Goal: Task Accomplishment & Management: Complete application form

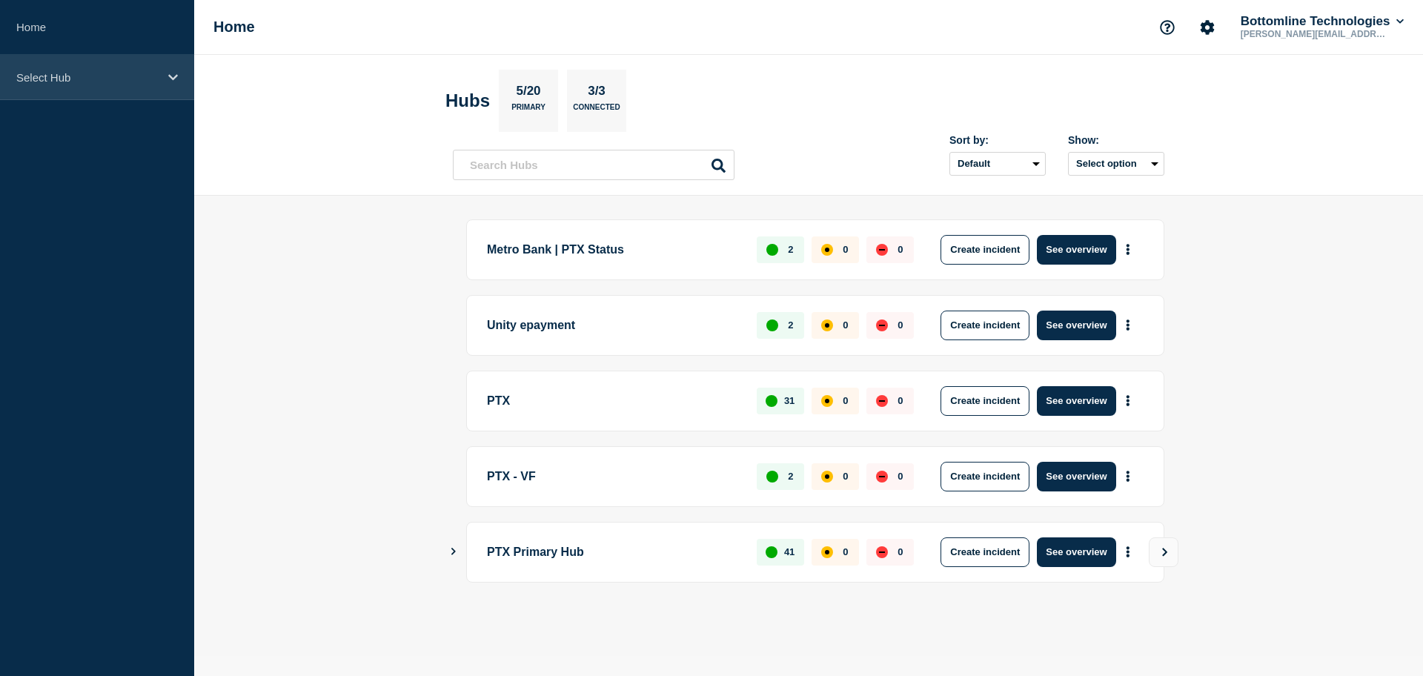
click at [67, 81] on p "Select Hub" at bounding box center [87, 77] width 142 height 13
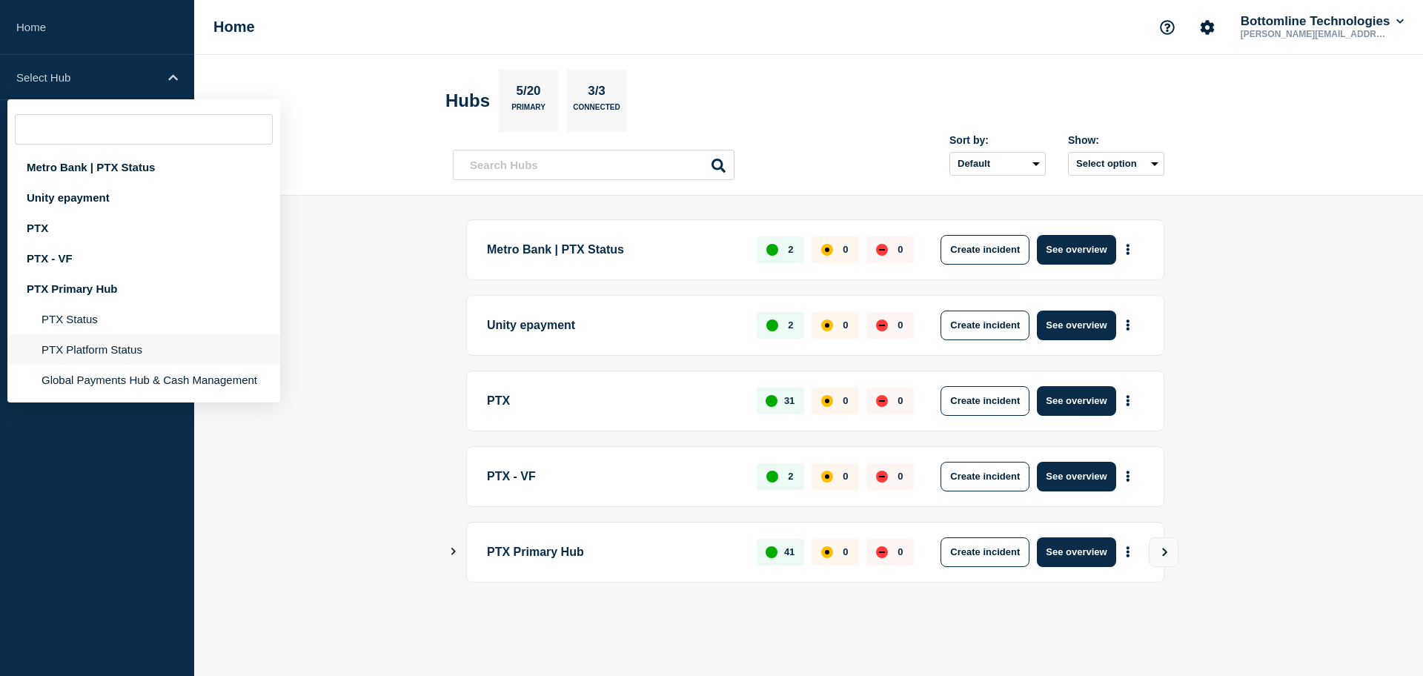
click at [87, 365] on li "PTX Platform Status" at bounding box center [143, 380] width 273 height 30
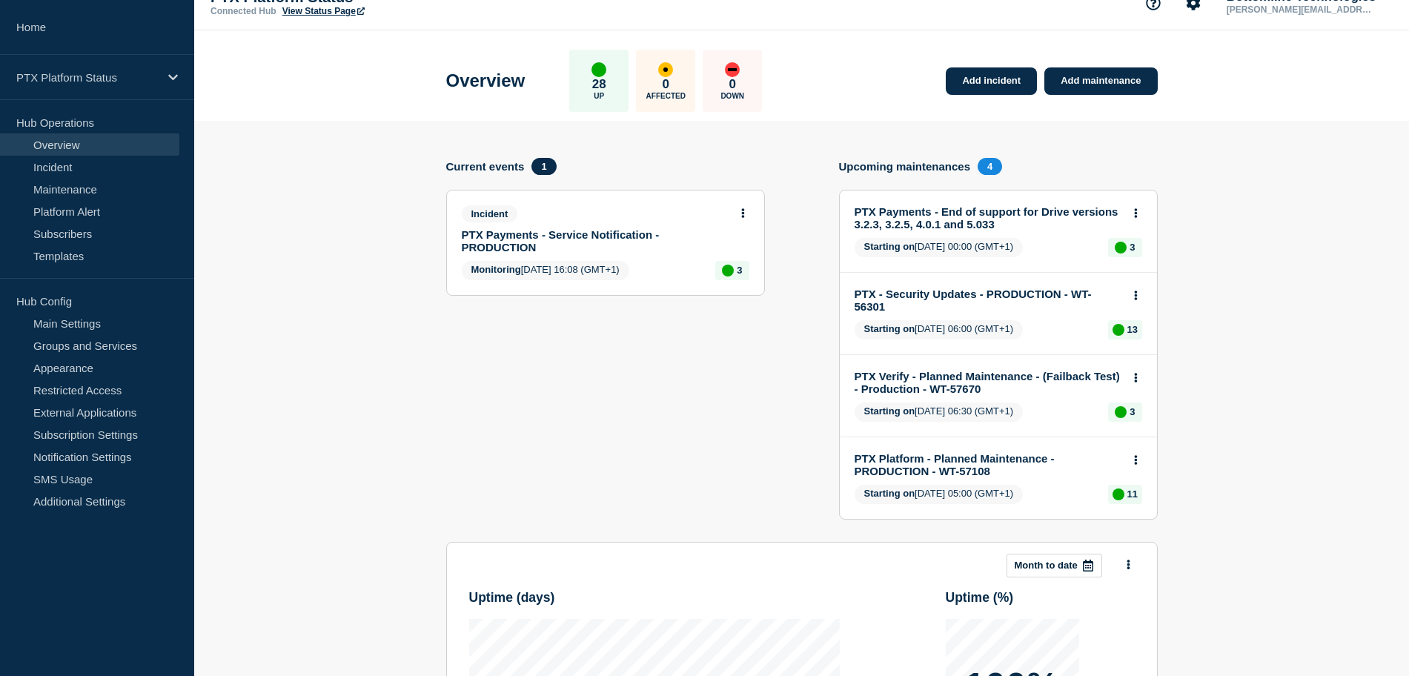
scroll to position [11, 0]
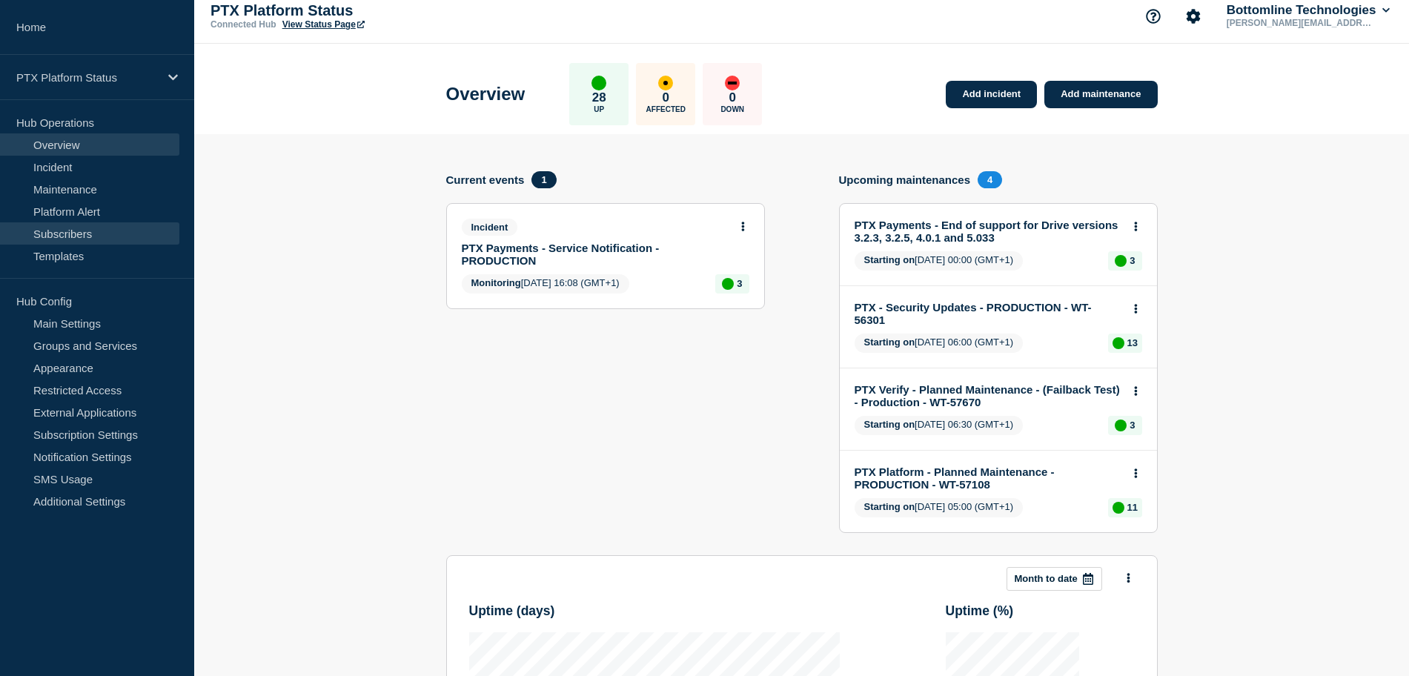
click at [80, 237] on link "Subscribers" at bounding box center [89, 233] width 179 height 22
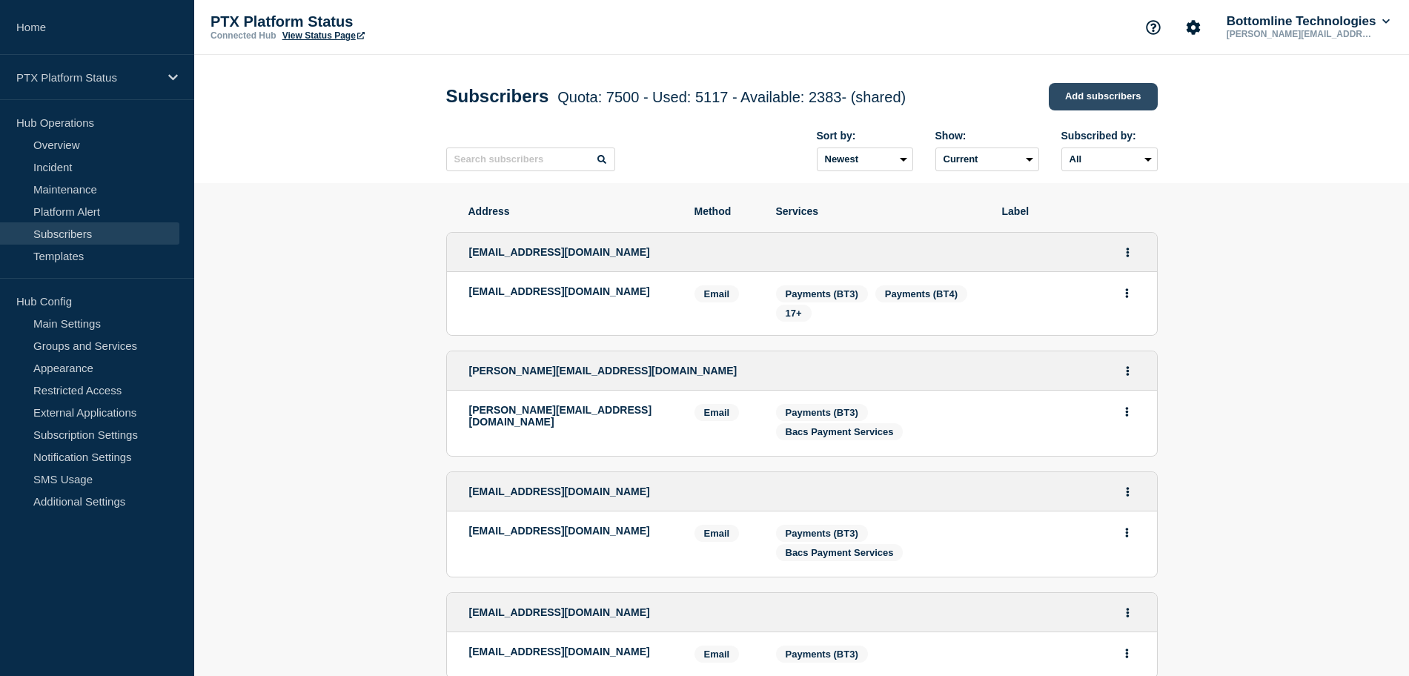
click at [1104, 99] on link "Add subscribers" at bounding box center [1103, 96] width 109 height 27
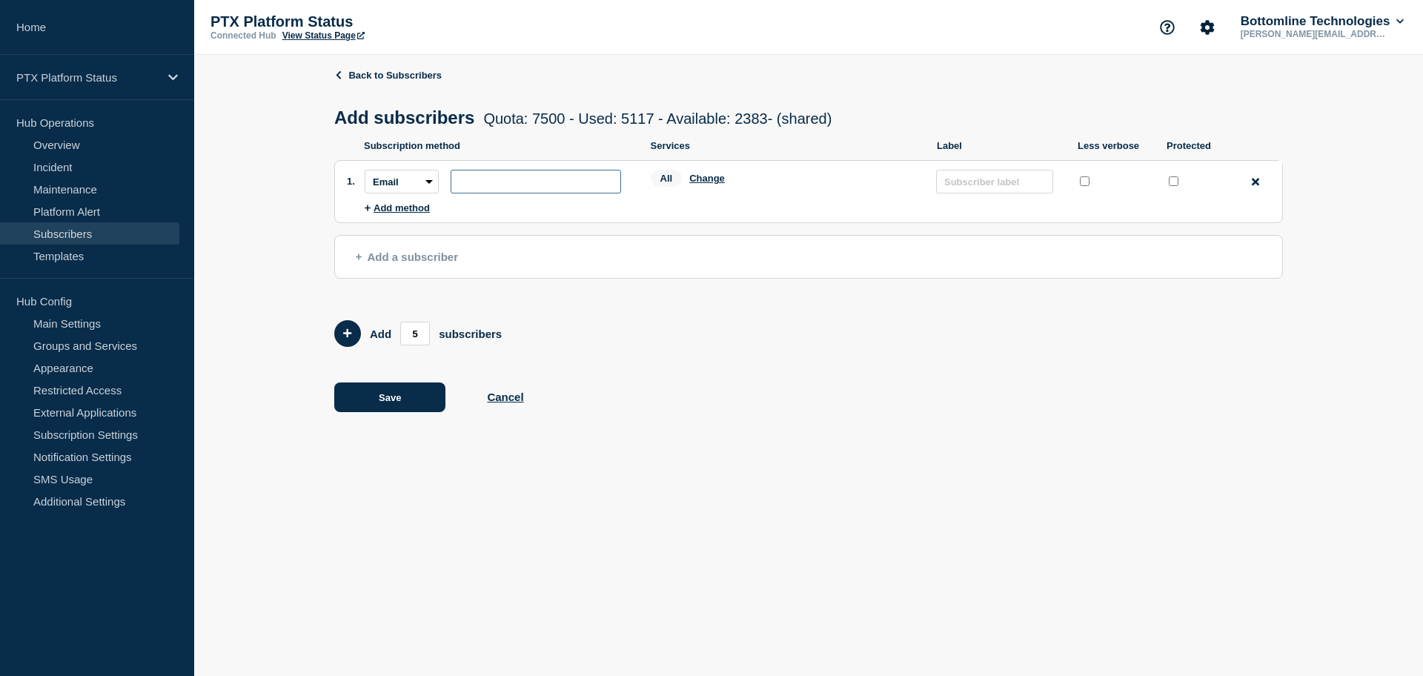
click at [505, 185] on input "subscription-address" at bounding box center [536, 182] width 170 height 24
click at [536, 177] on input "subscription-address" at bounding box center [536, 182] width 170 height 24
paste input "[EMAIL_ADDRESS][DOMAIN_NAME]"
type input "[EMAIL_ADDRESS][DOMAIN_NAME]"
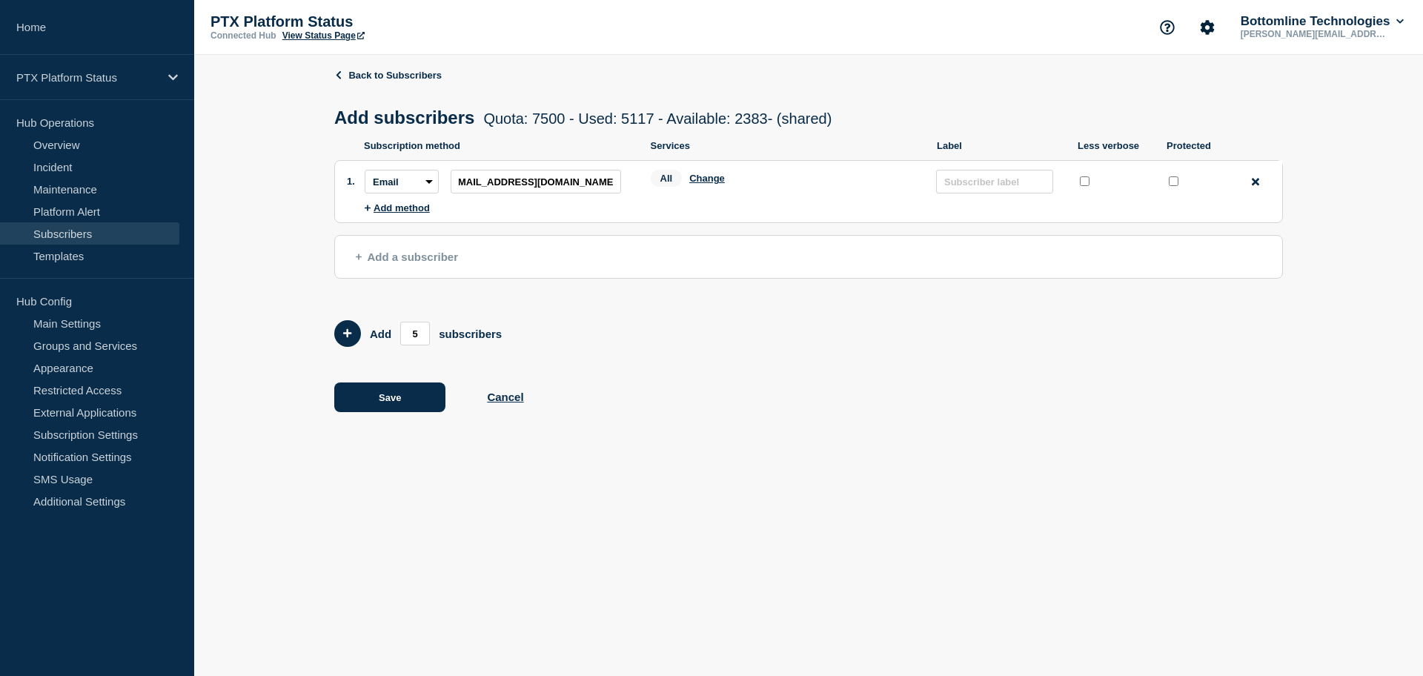
click at [685, 202] on li "Subscription method: Email SMS Webhook Slack Teams Address: [EMAIL_ADDRESS][DOM…" at bounding box center [823, 181] width 917 height 41
click at [711, 184] on button "Change" at bounding box center [707, 178] width 36 height 11
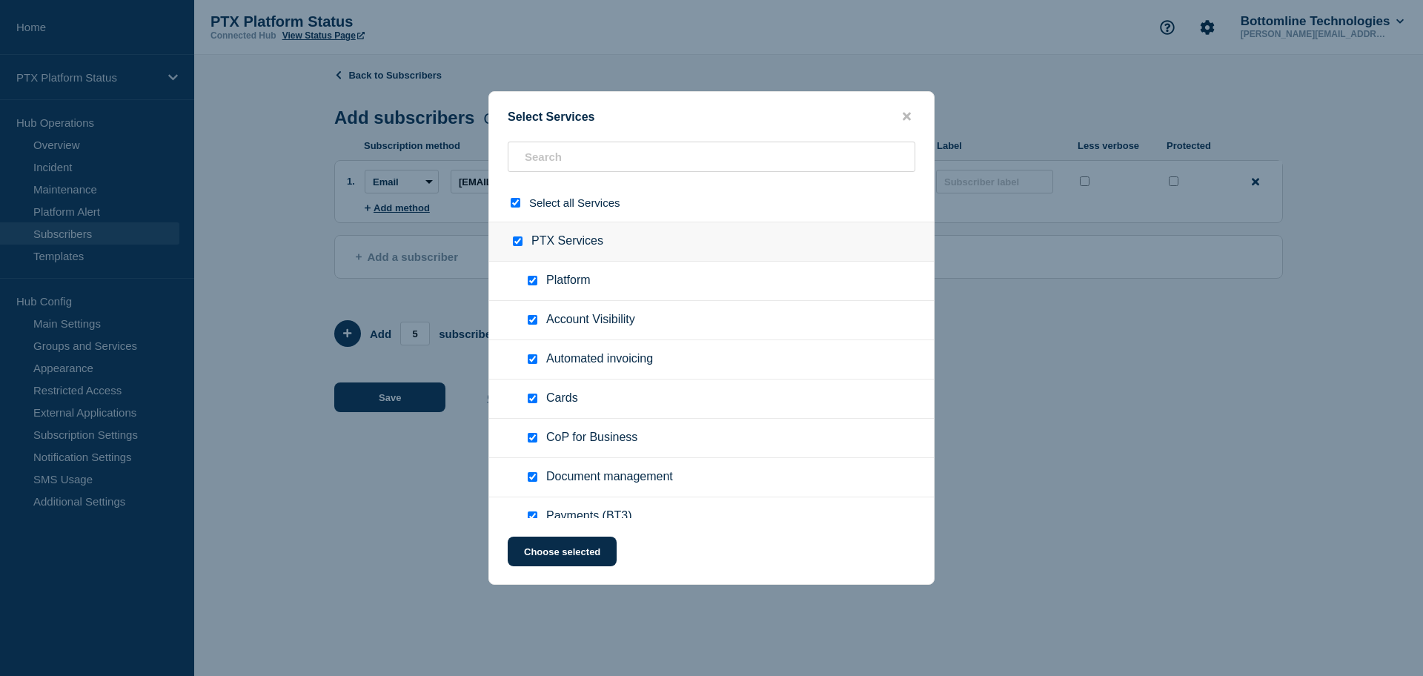
click at [517, 244] on input "PTX Services checkbox" at bounding box center [518, 241] width 10 height 10
checkbox input "false"
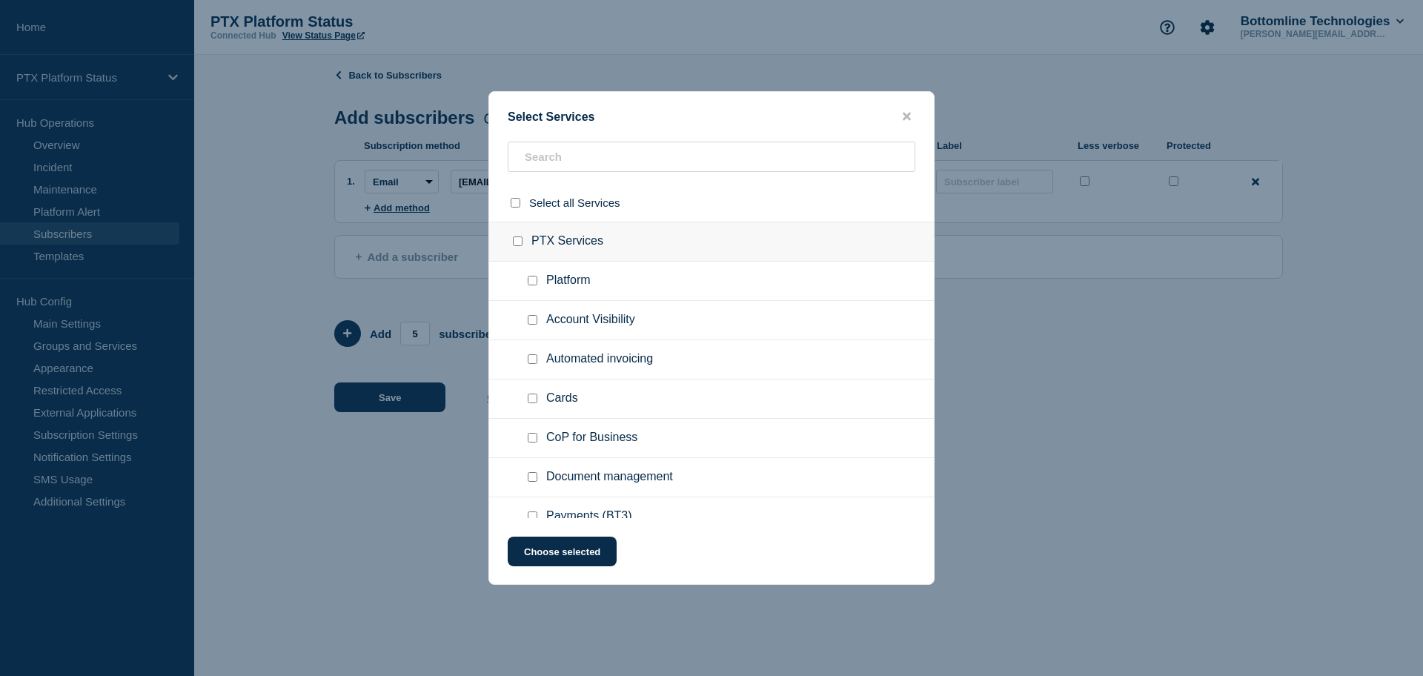
checkbox input "false"
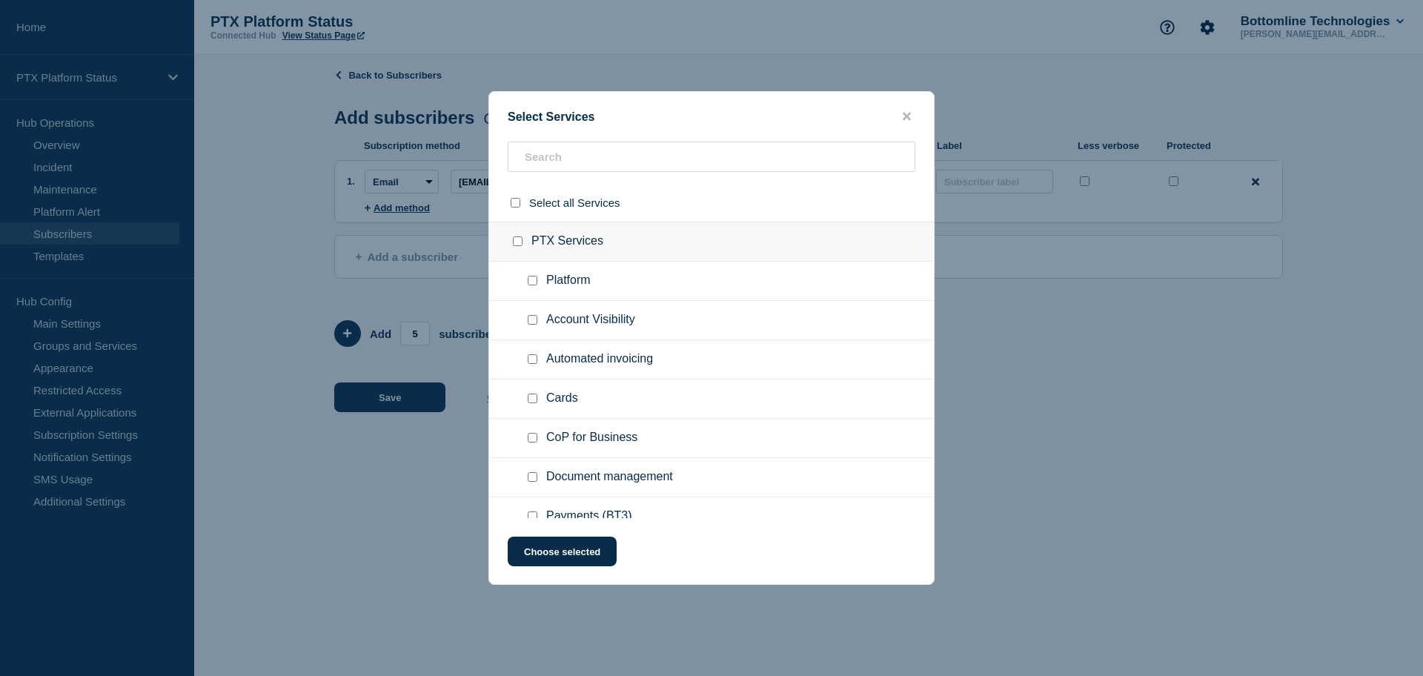
checkbox input "false"
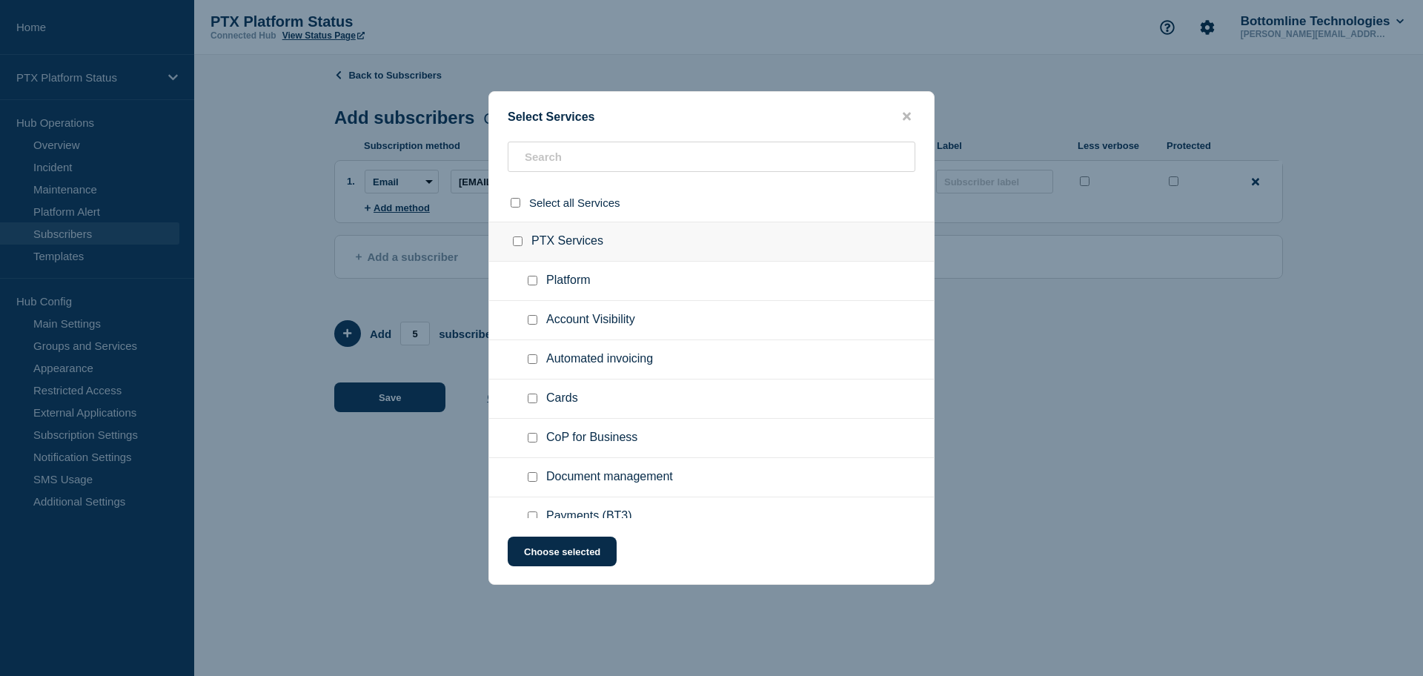
checkbox input "false"
click at [531, 284] on input "Platform checkbox" at bounding box center [533, 281] width 10 height 10
checkbox input "true"
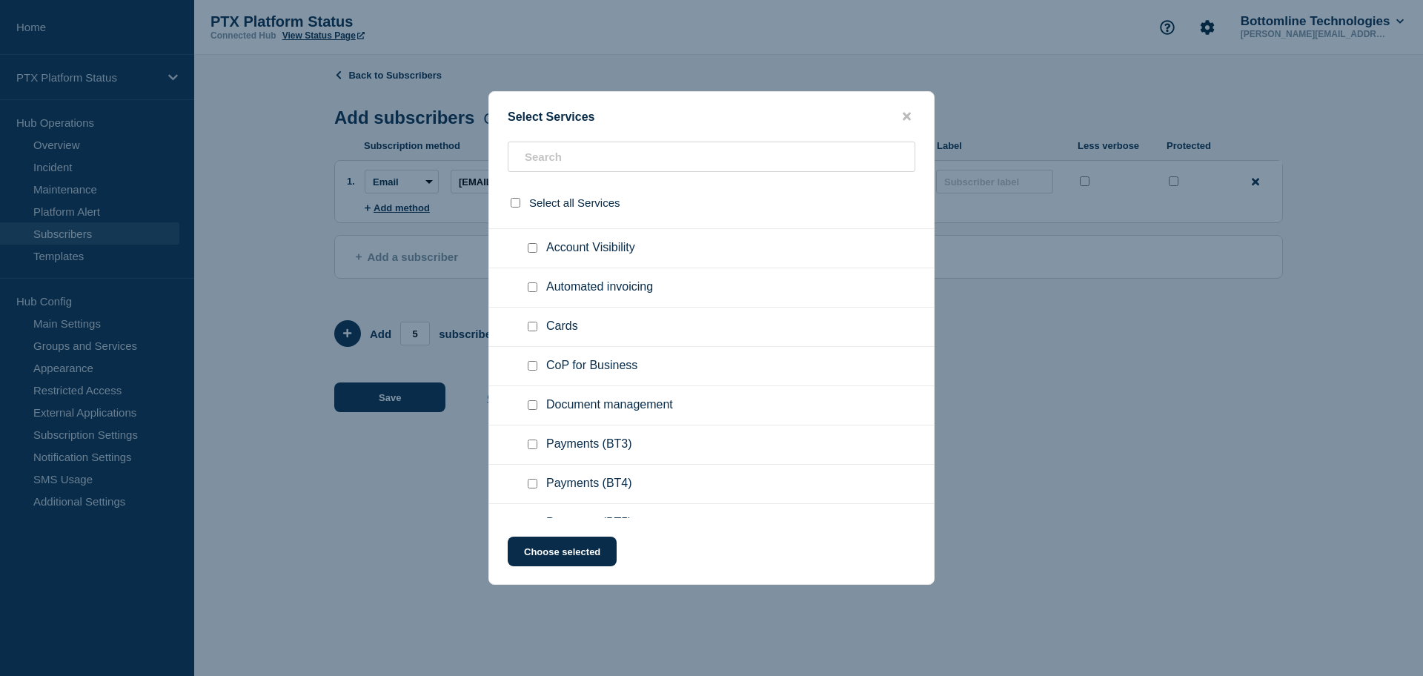
scroll to position [185, 0]
click at [529, 330] on input "Payments (BT3) checkbox" at bounding box center [533, 331] width 10 height 10
checkbox input "true"
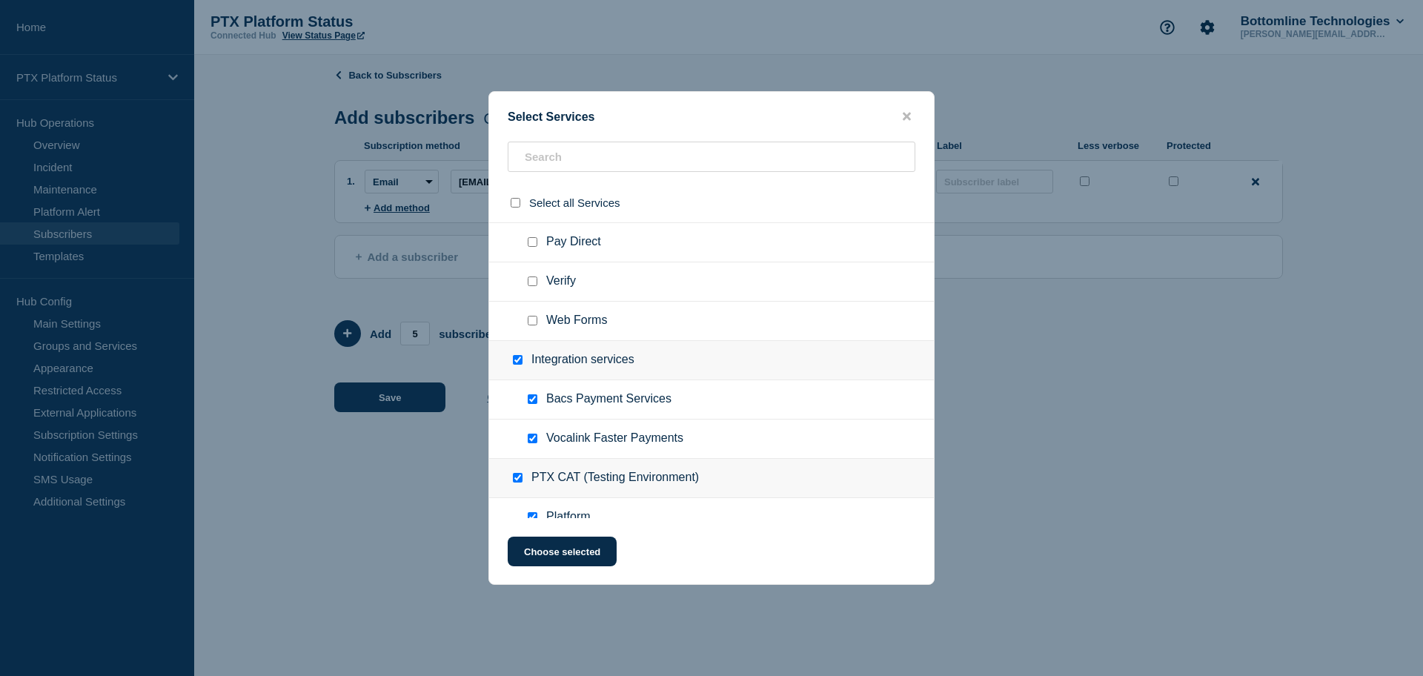
scroll to position [463, 0]
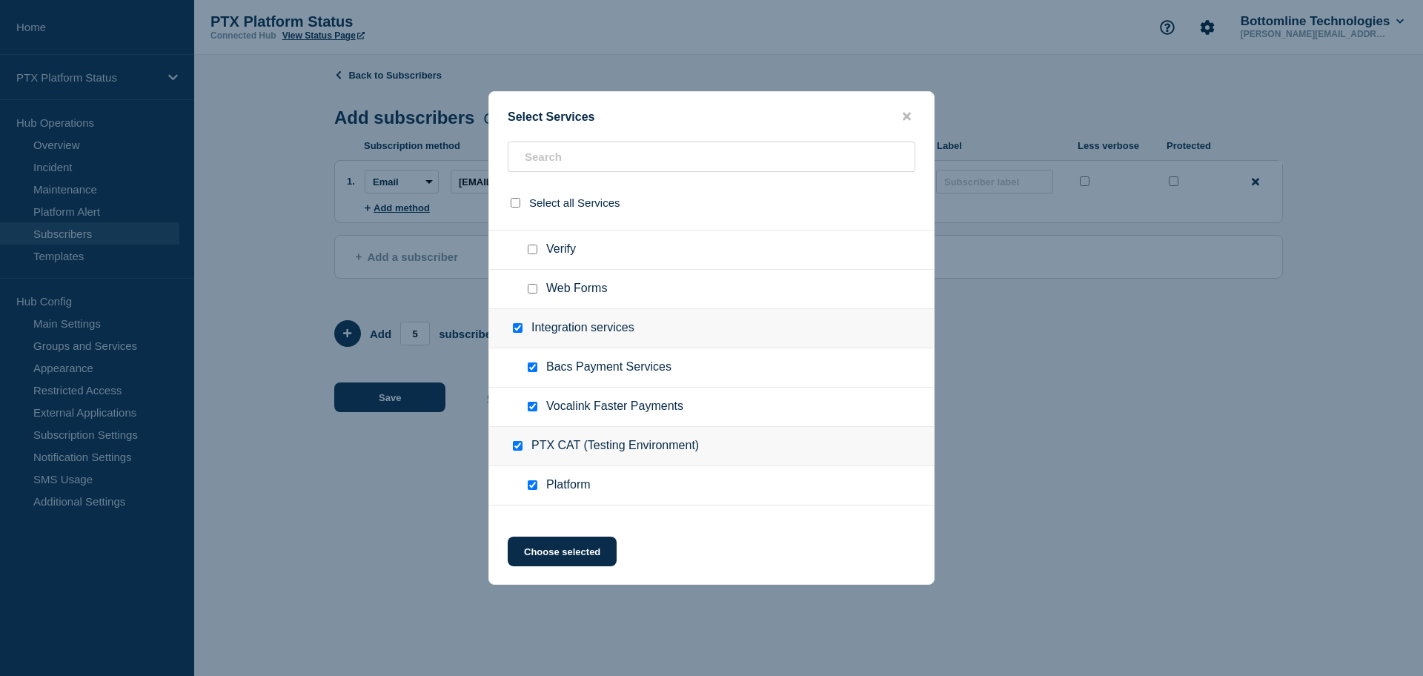
click at [521, 331] on input "Integration services checkbox" at bounding box center [518, 328] width 10 height 10
checkbox input "false"
click at [519, 448] on input "PTX CAT (Testing Environment) checkbox" at bounding box center [518, 446] width 10 height 10
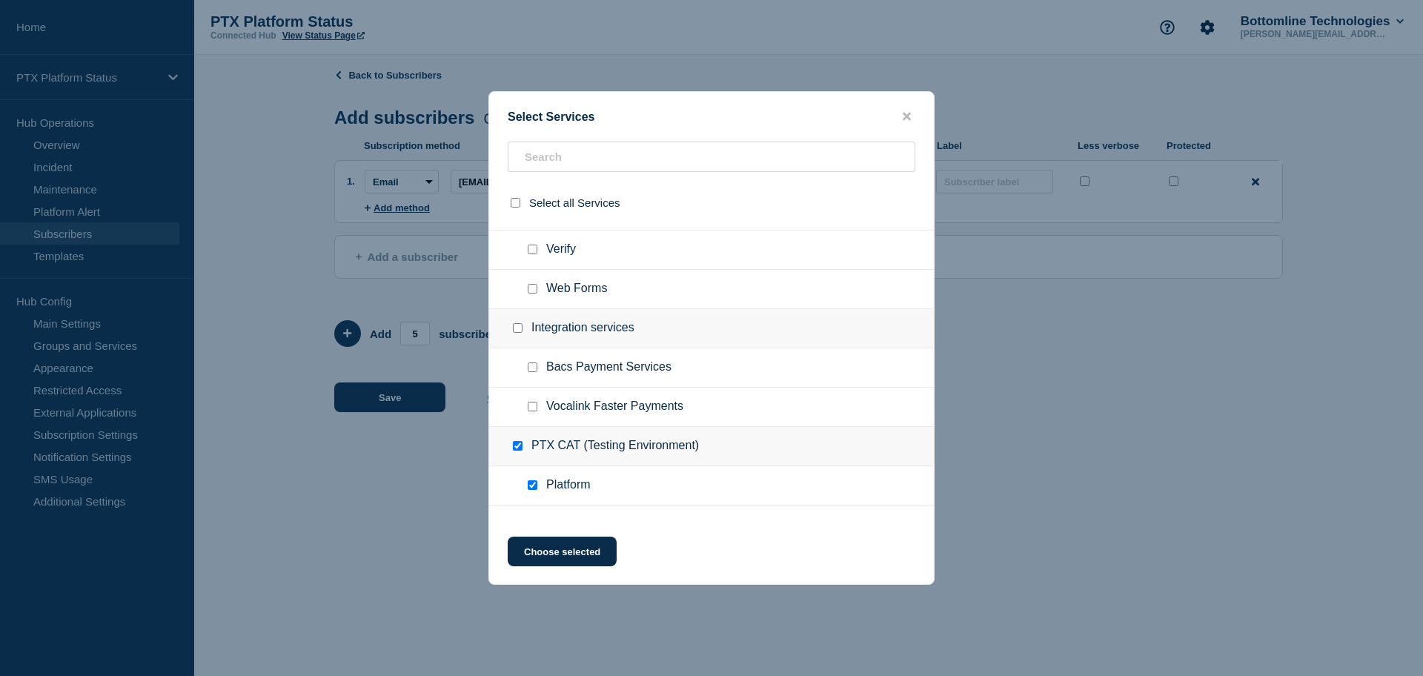
checkbox input "false"
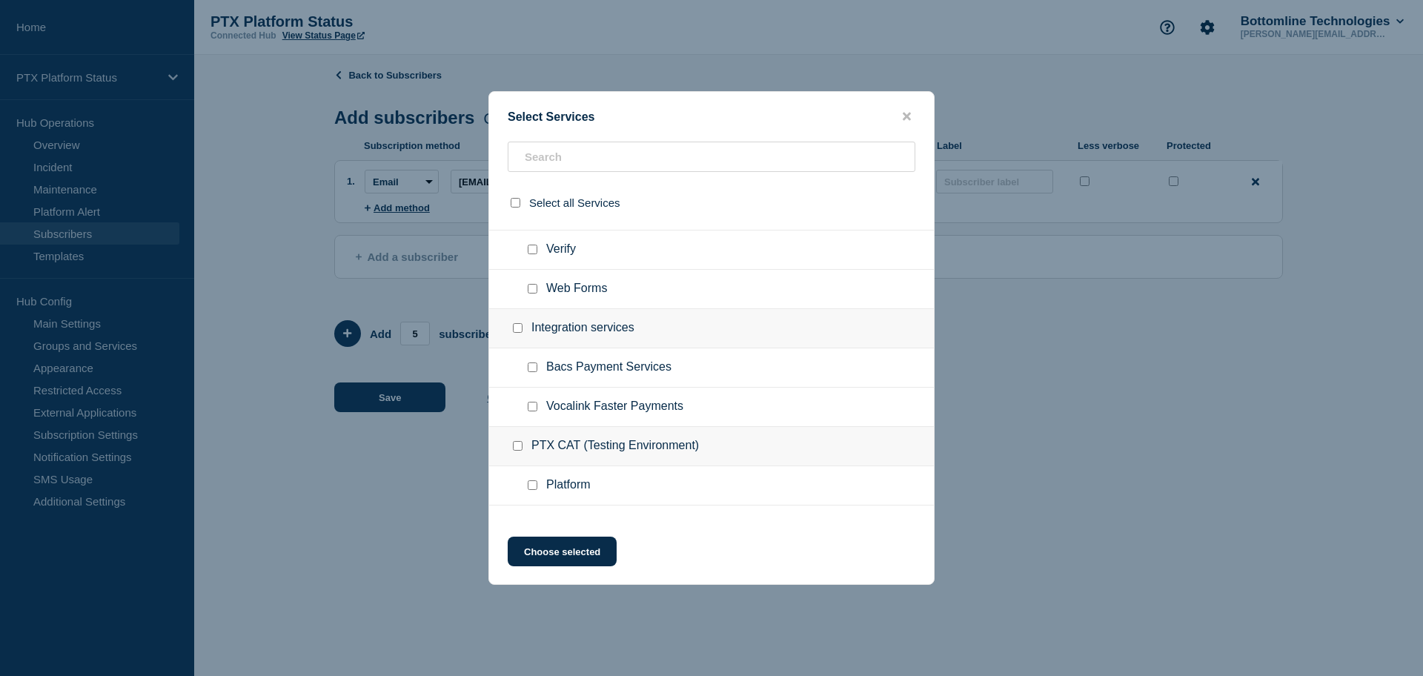
checkbox input "false"
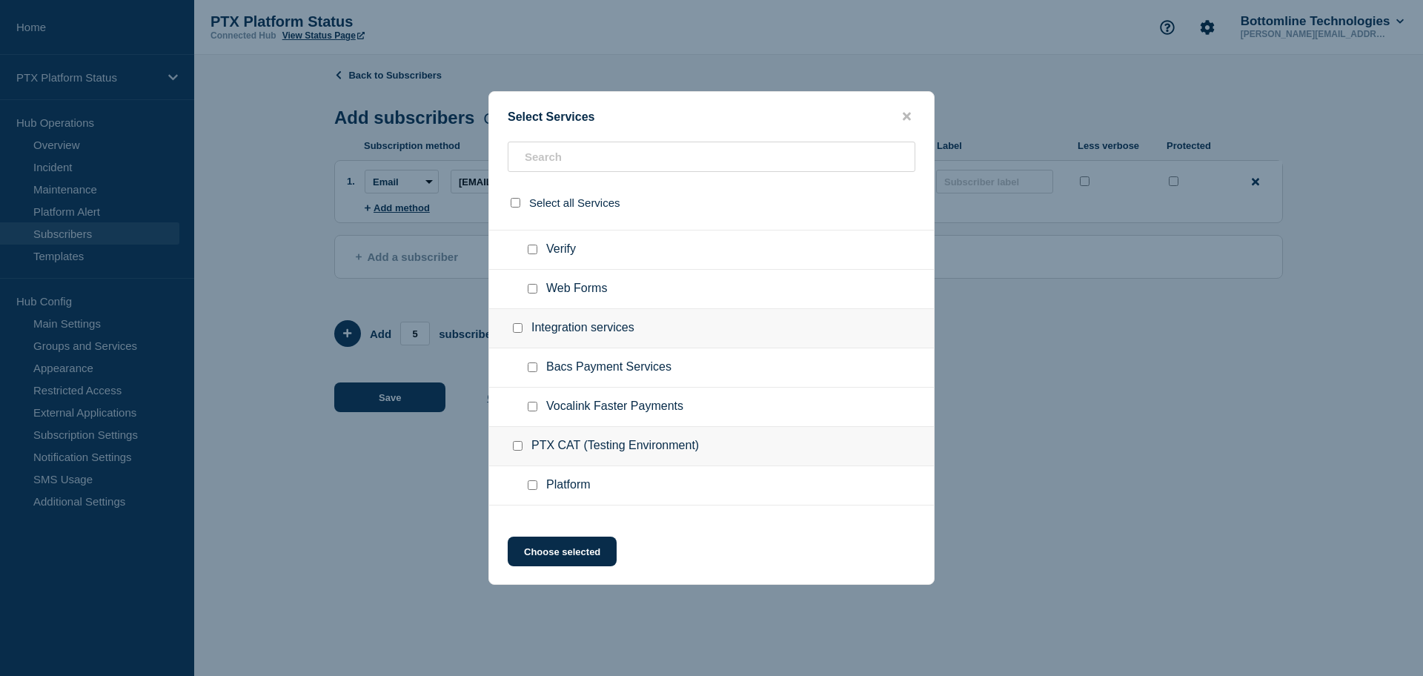
checkbox input "false"
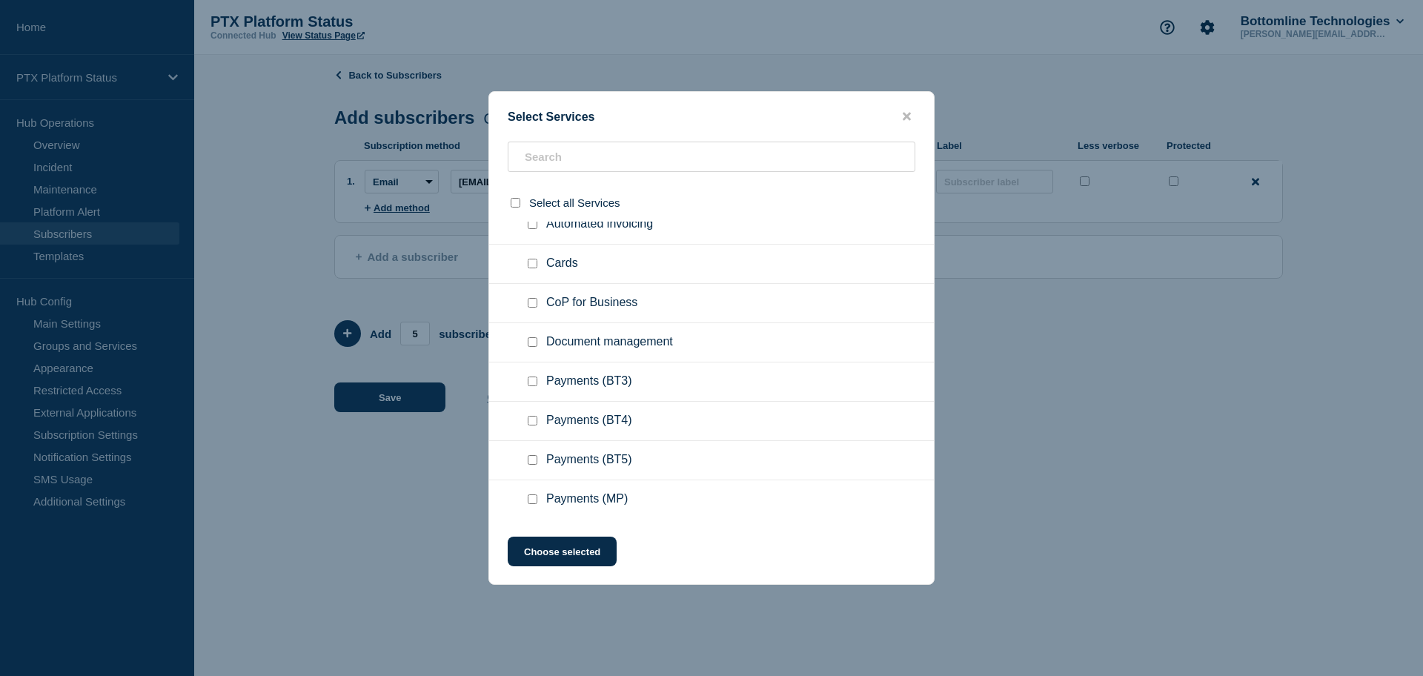
scroll to position [922, 0]
click at [561, 548] on button "Choose selected" at bounding box center [562, 552] width 109 height 30
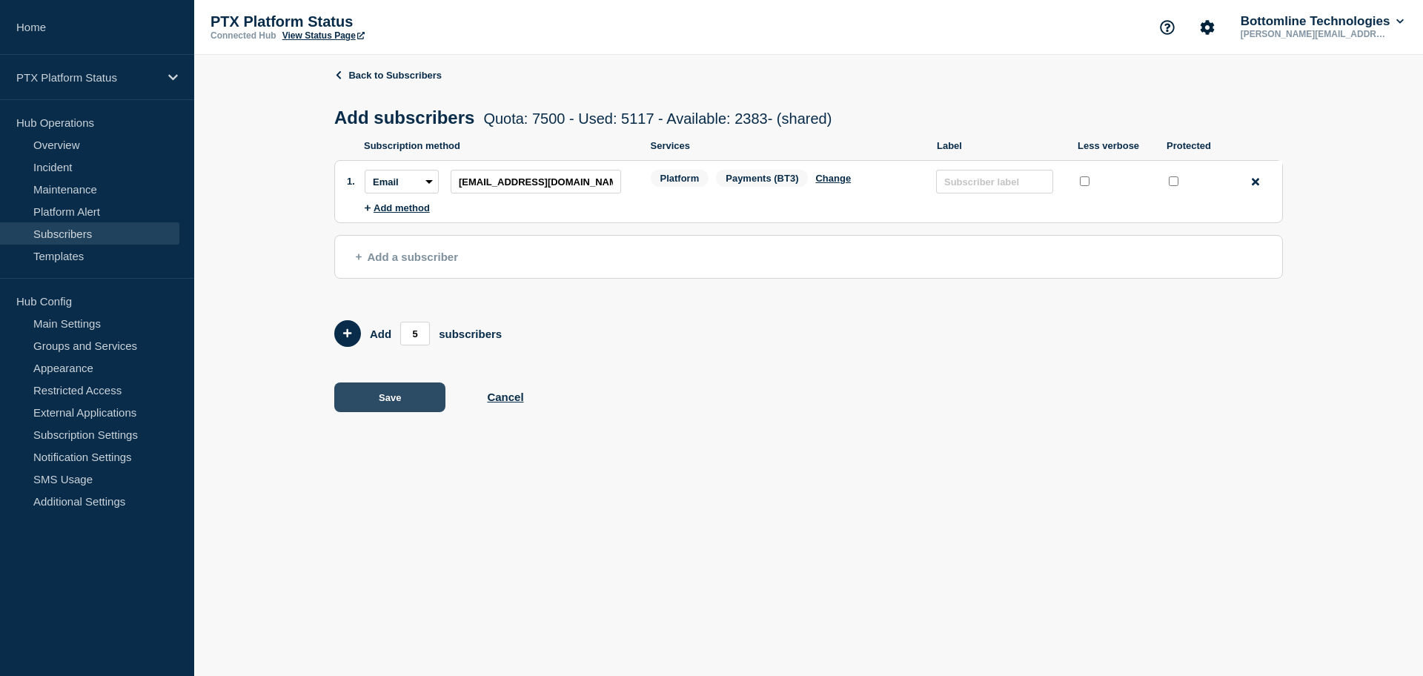
click at [366, 405] on button "Save" at bounding box center [389, 397] width 111 height 30
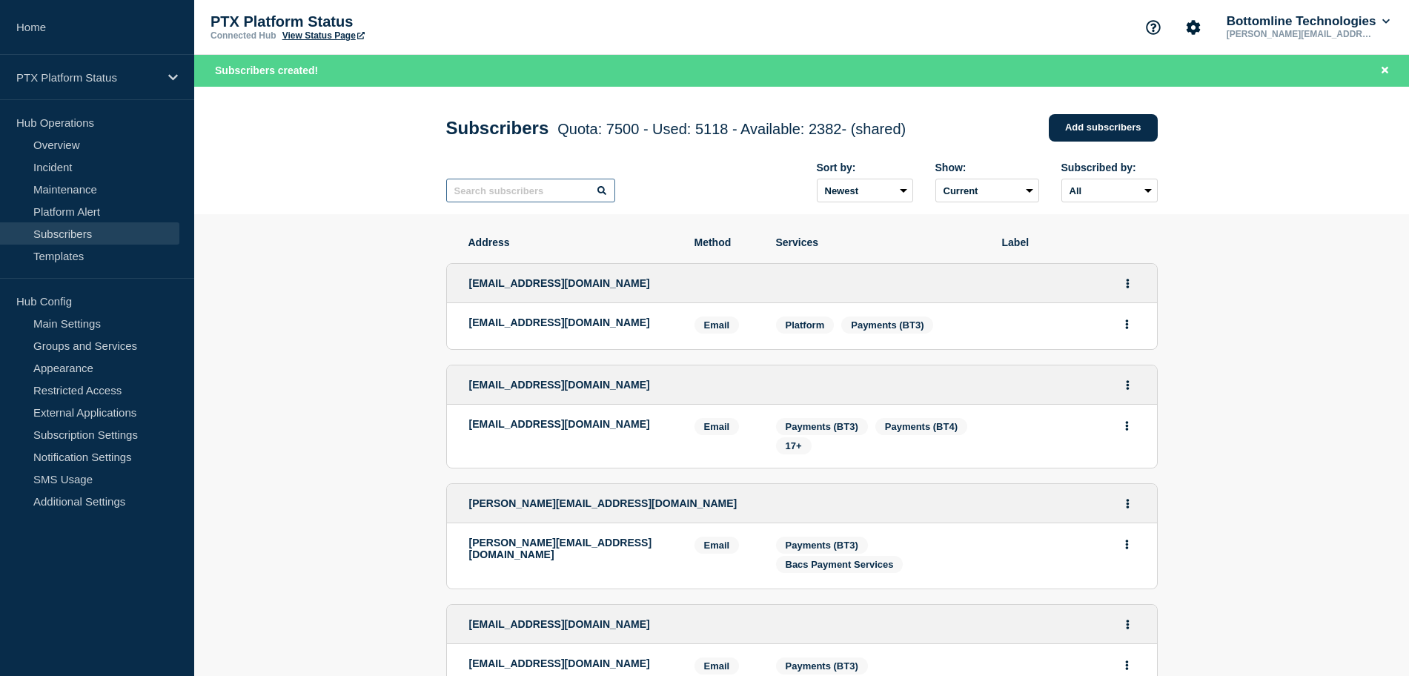
click at [477, 193] on input "text" at bounding box center [530, 191] width 169 height 24
click at [1095, 147] on div "Subscribers Quota: 7500 - Used: 5118 - Available: 2382 - (shared) Quota Used Av…" at bounding box center [801, 128] width 711 height 44
click at [1095, 142] on link "Add subscribers" at bounding box center [1103, 127] width 109 height 27
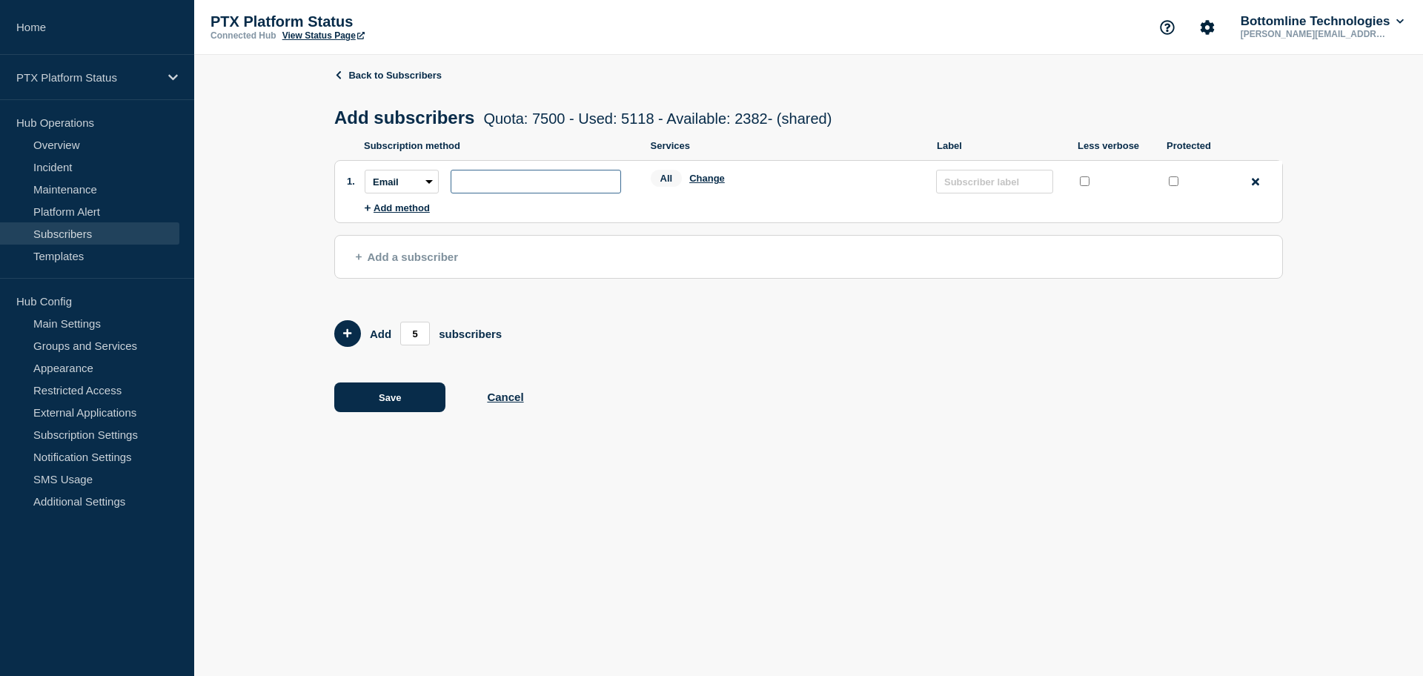
click at [485, 187] on input "subscription-address" at bounding box center [536, 182] width 170 height 24
paste input "[EMAIL_ADDRESS][DOMAIN_NAME]"
type input "[EMAIL_ADDRESS][DOMAIN_NAME]"
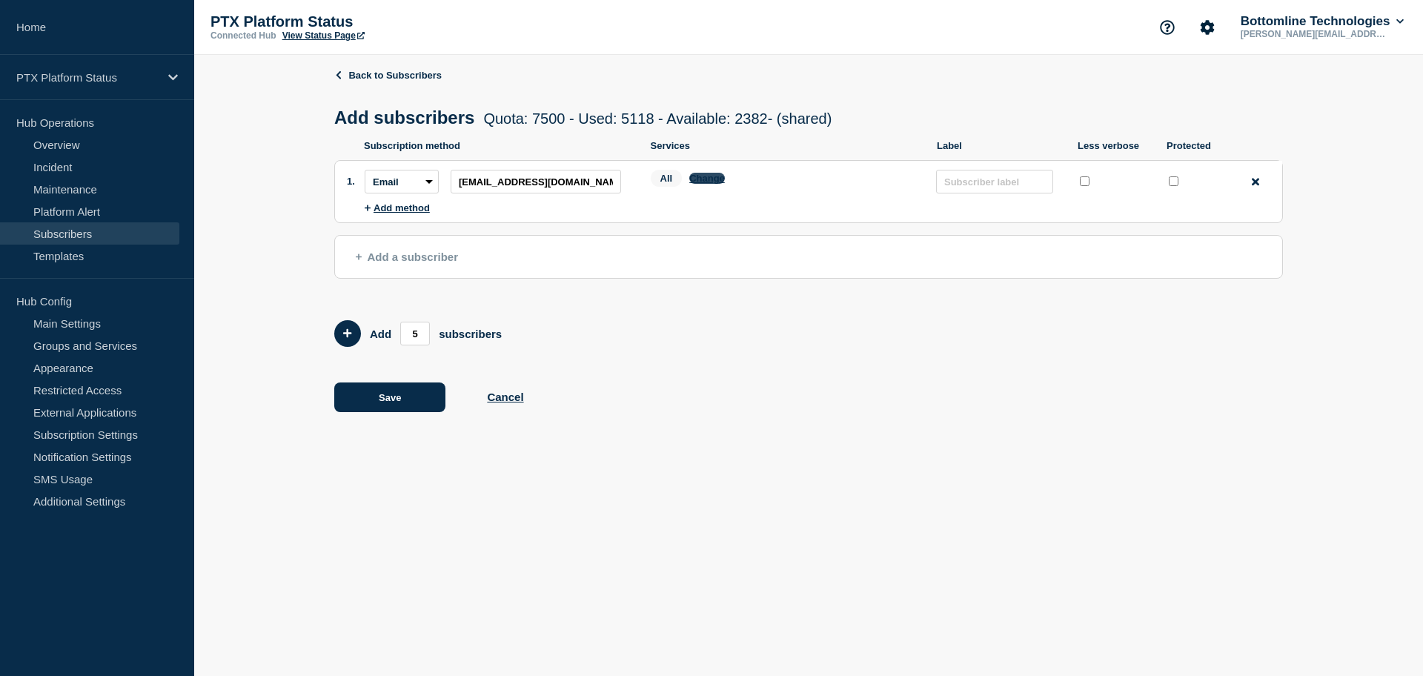
click at [714, 184] on button "Change" at bounding box center [707, 178] width 36 height 11
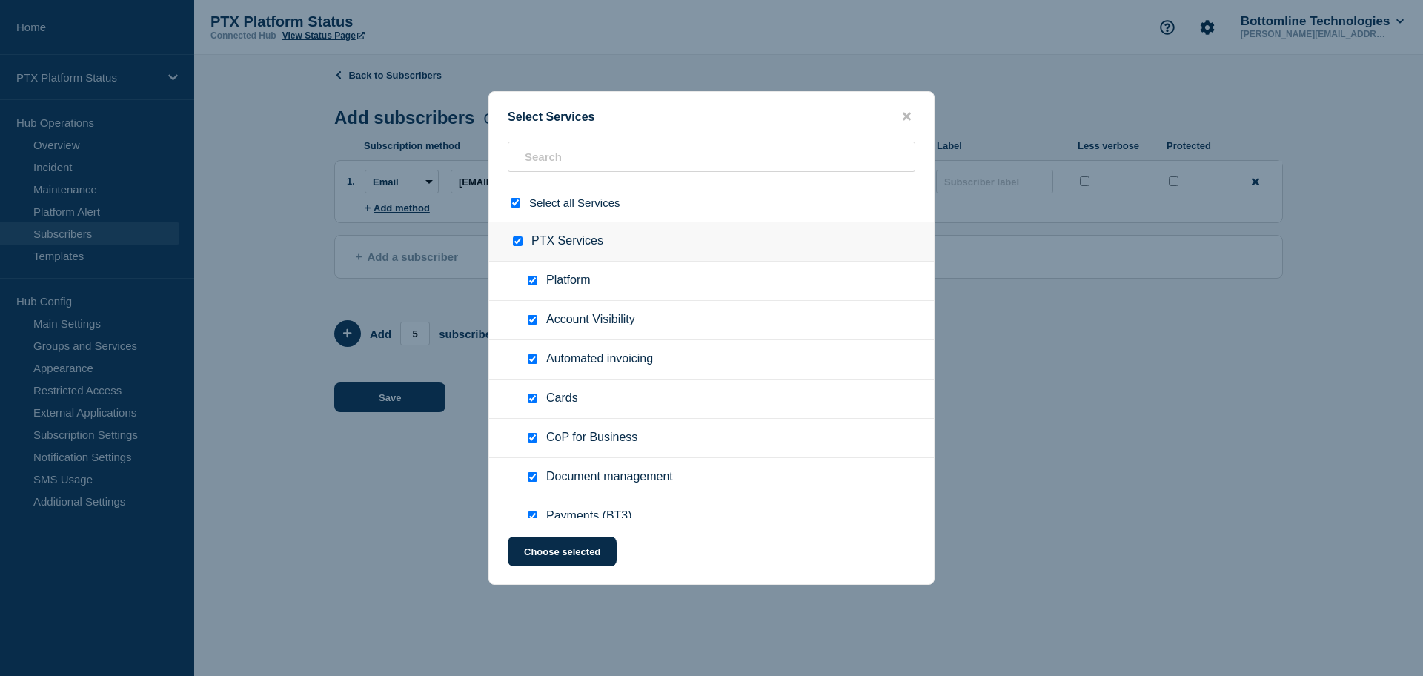
click at [517, 205] on input "select all checkbox" at bounding box center [516, 203] width 10 height 10
checkbox input "false"
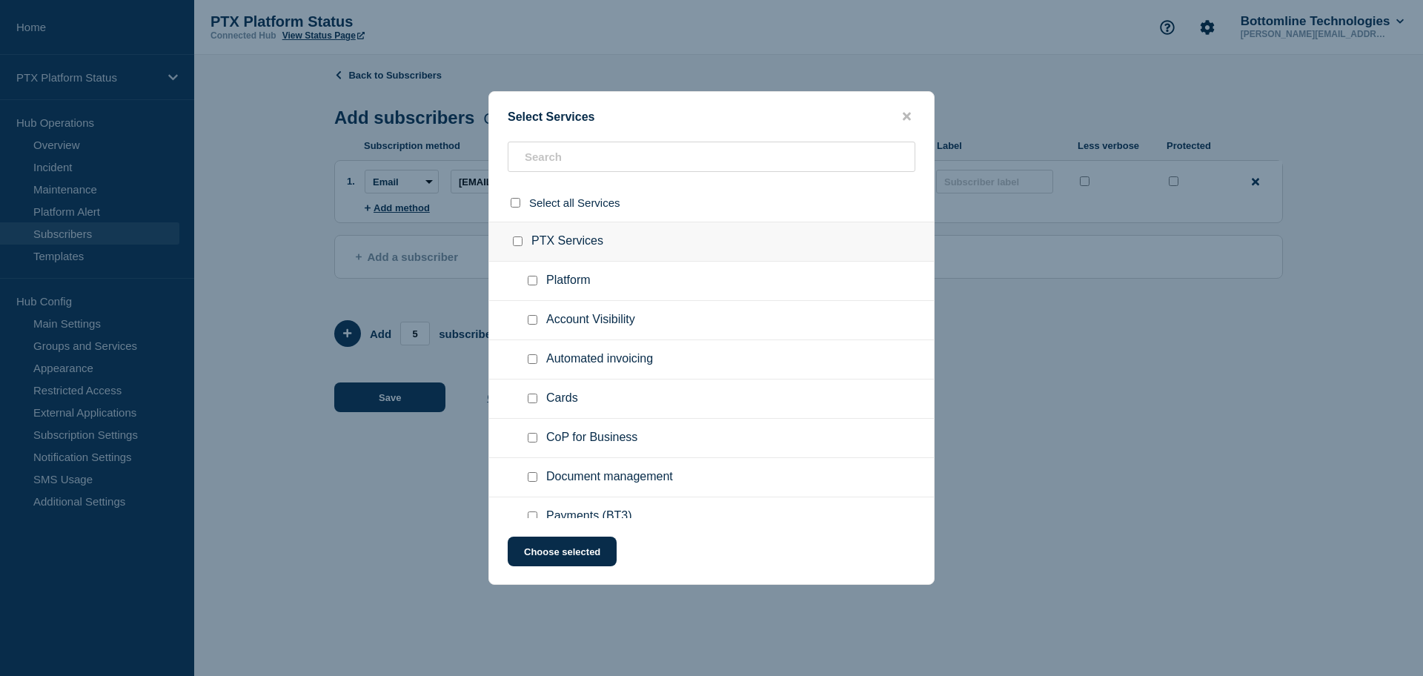
checkbox input "false"
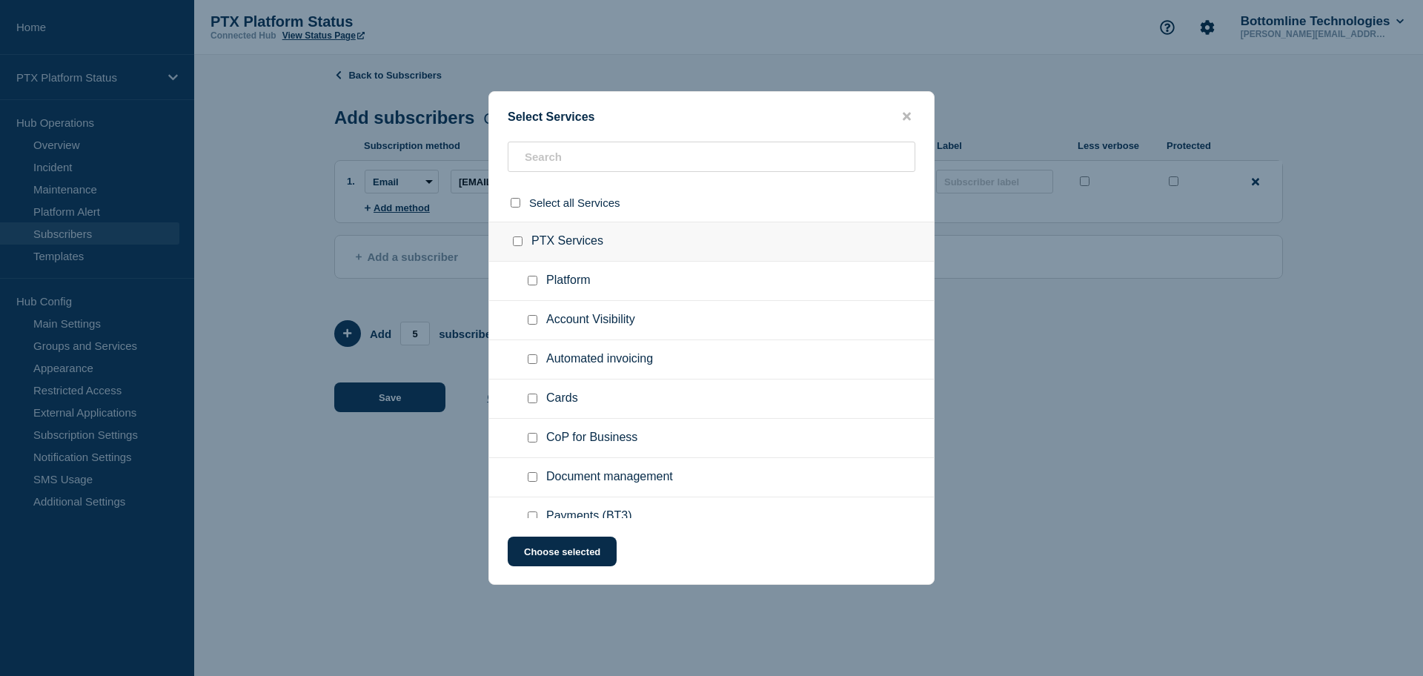
checkbox input "false"
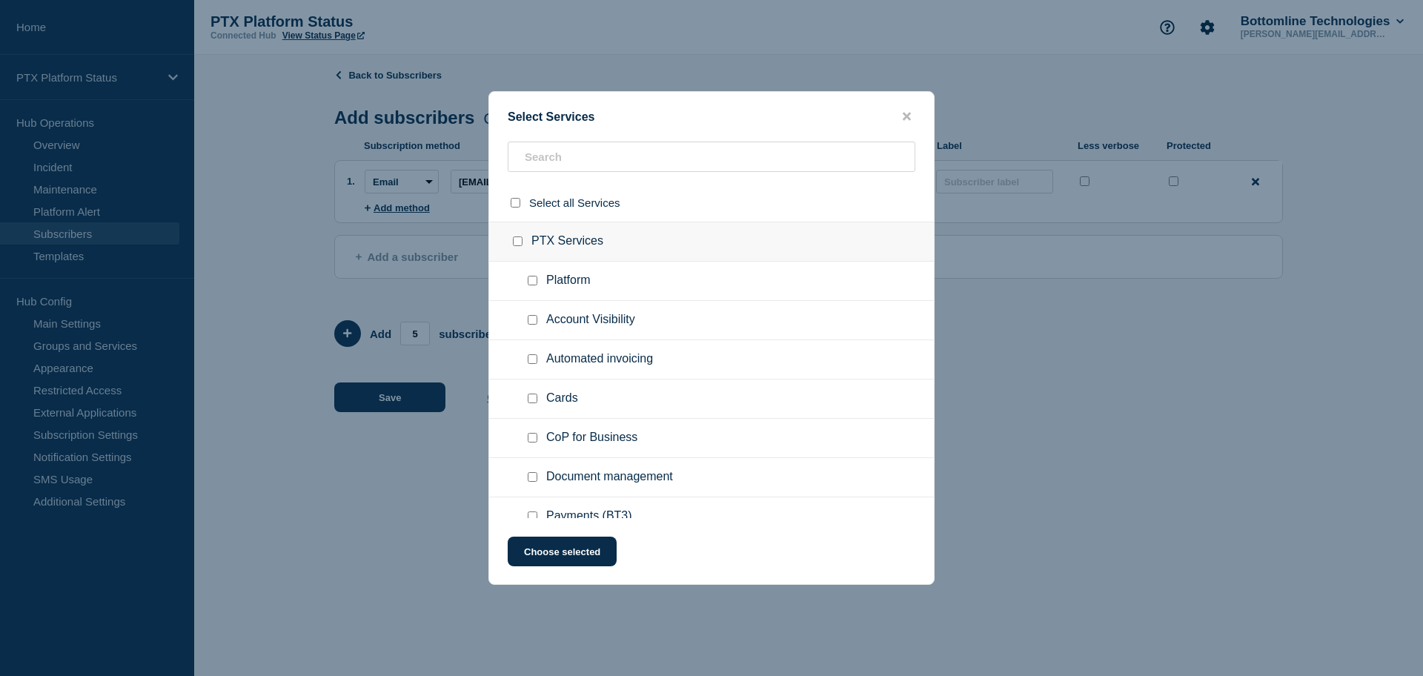
checkbox input "false"
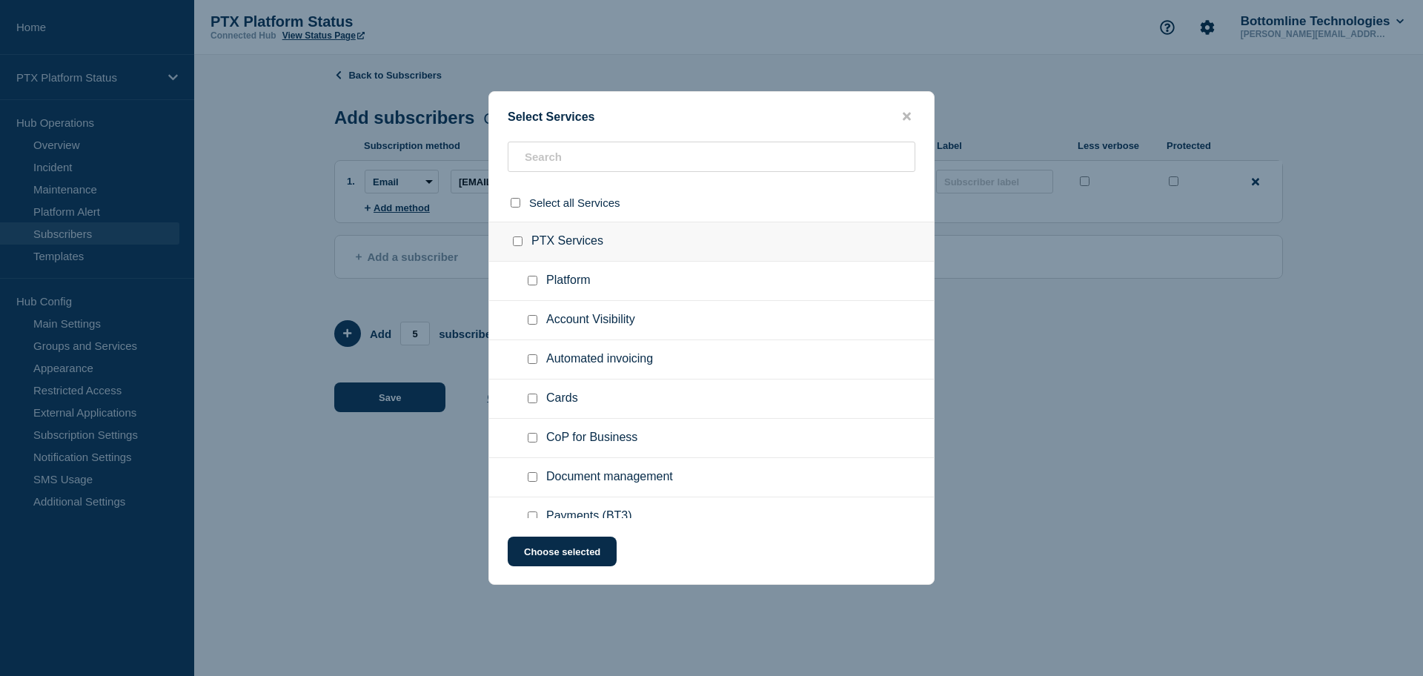
checkbox input "false"
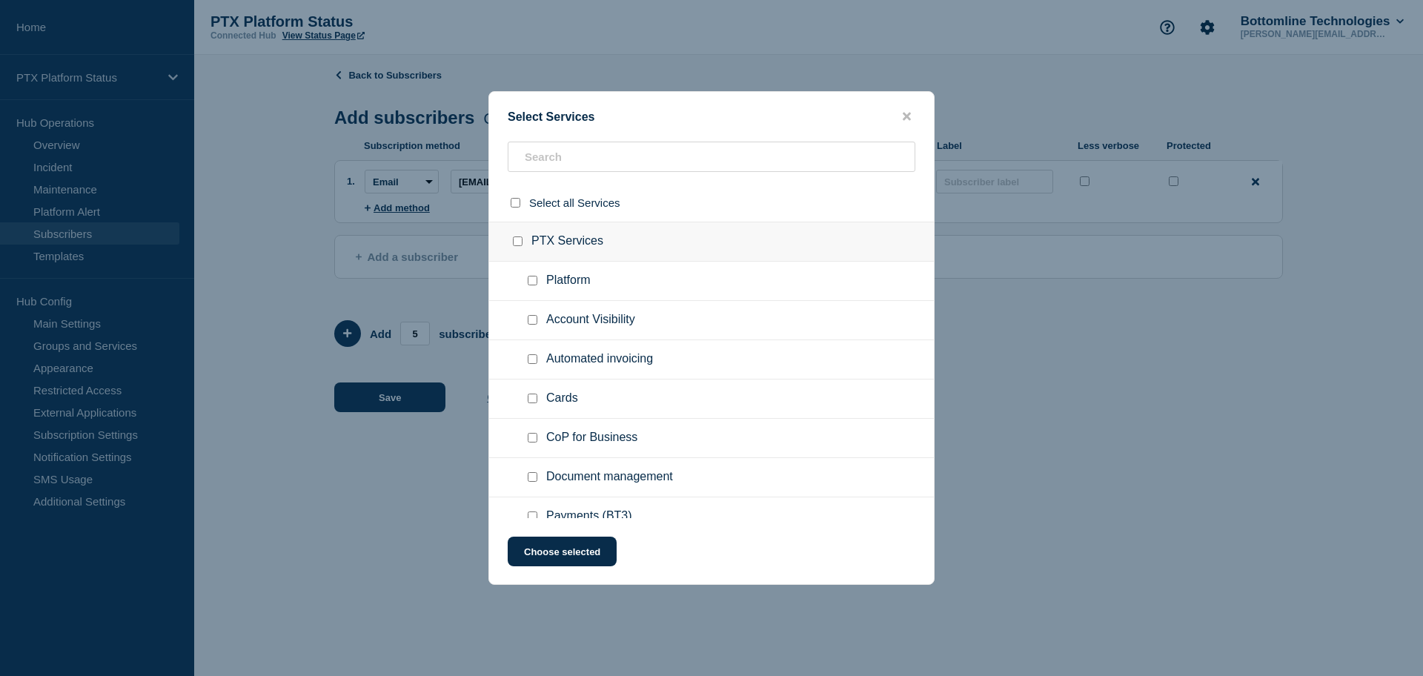
checkbox input "false"
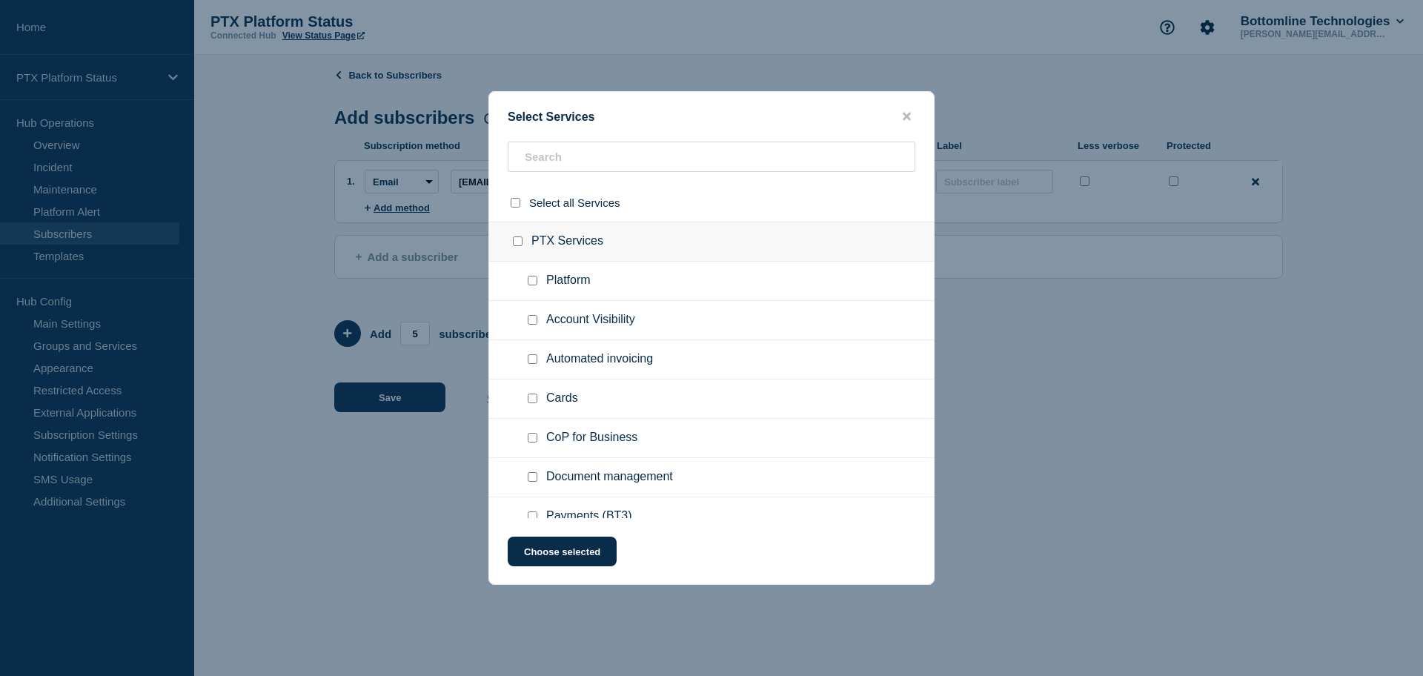
checkbox input "false"
click at [537, 285] on input "Platform checkbox" at bounding box center [533, 281] width 10 height 10
checkbox input "true"
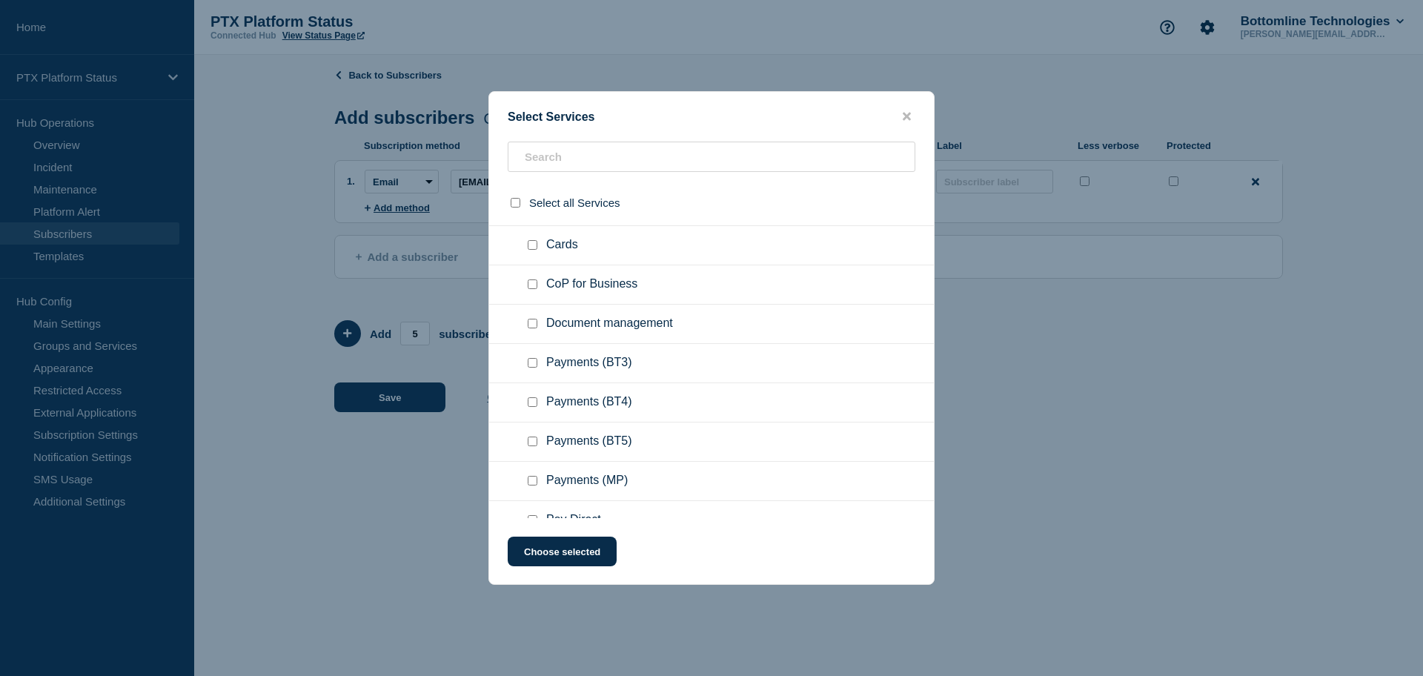
scroll to position [185, 0]
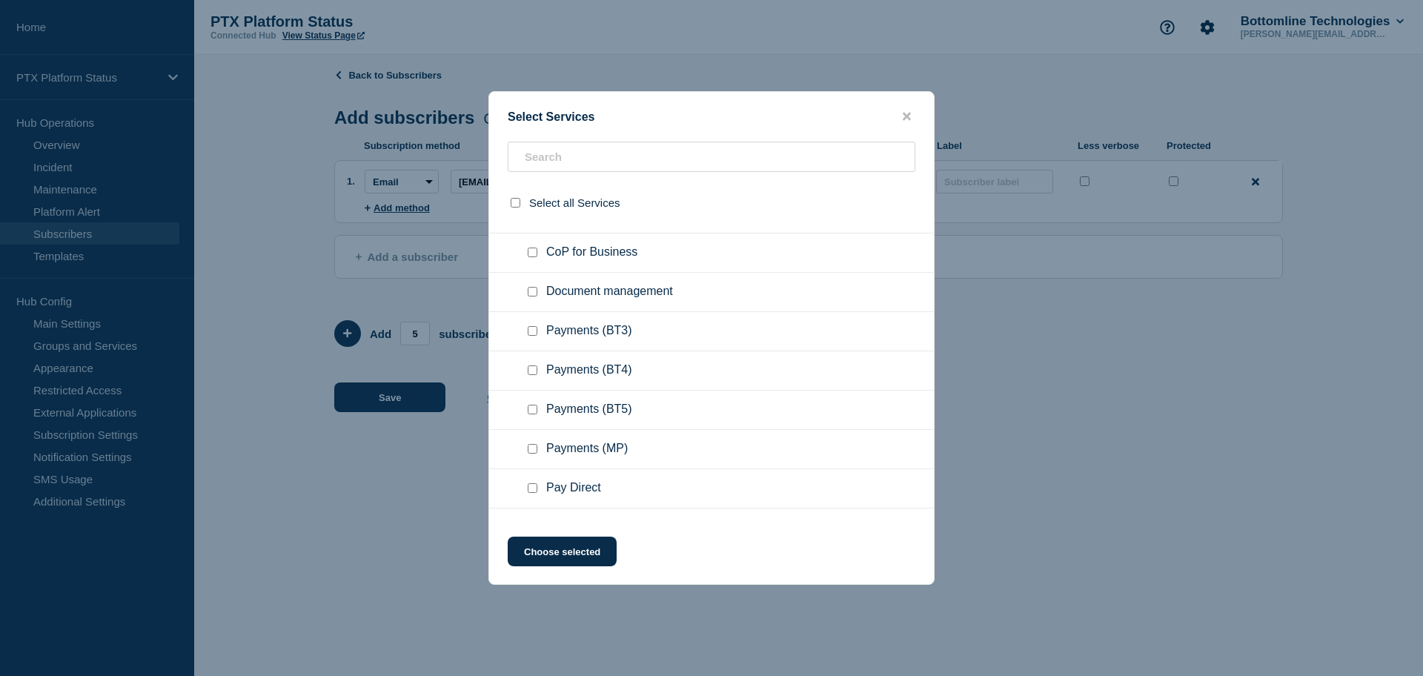
click at [531, 332] on input "Payments (BT3) checkbox" at bounding box center [533, 331] width 10 height 10
checkbox input "true"
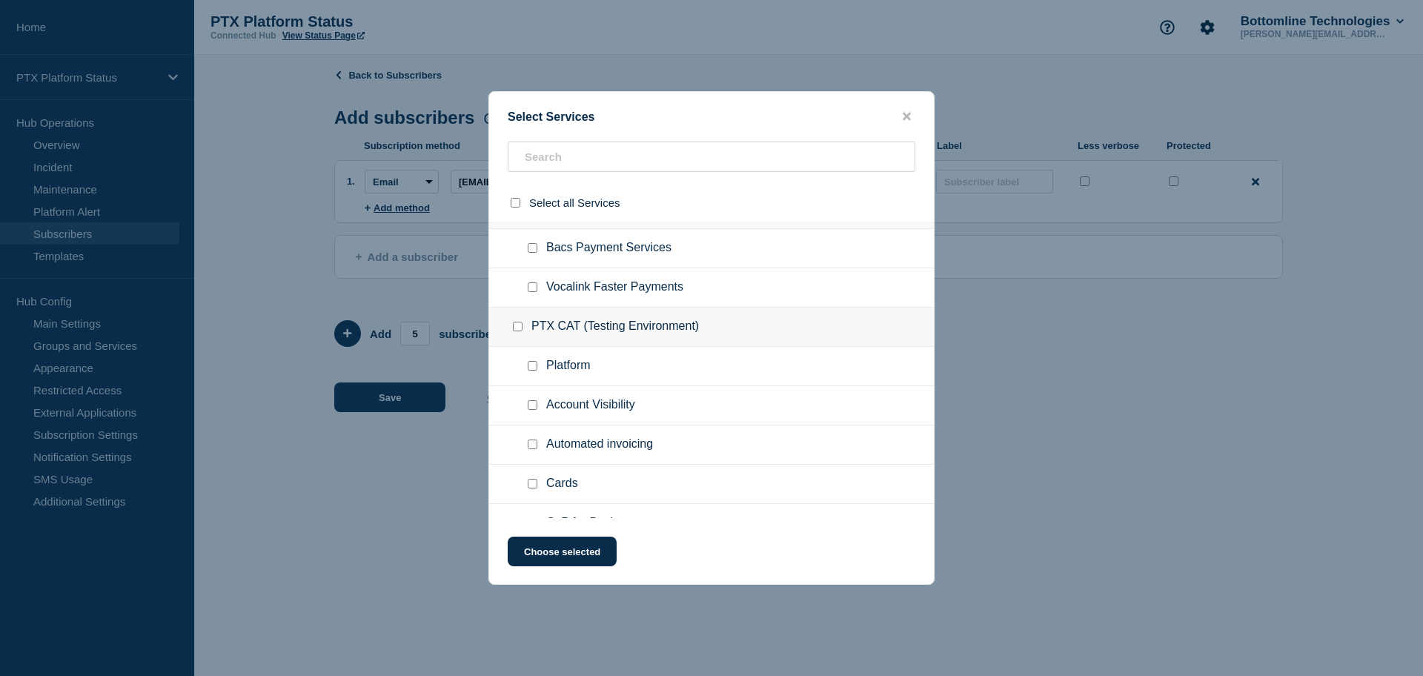
scroll to position [556, 0]
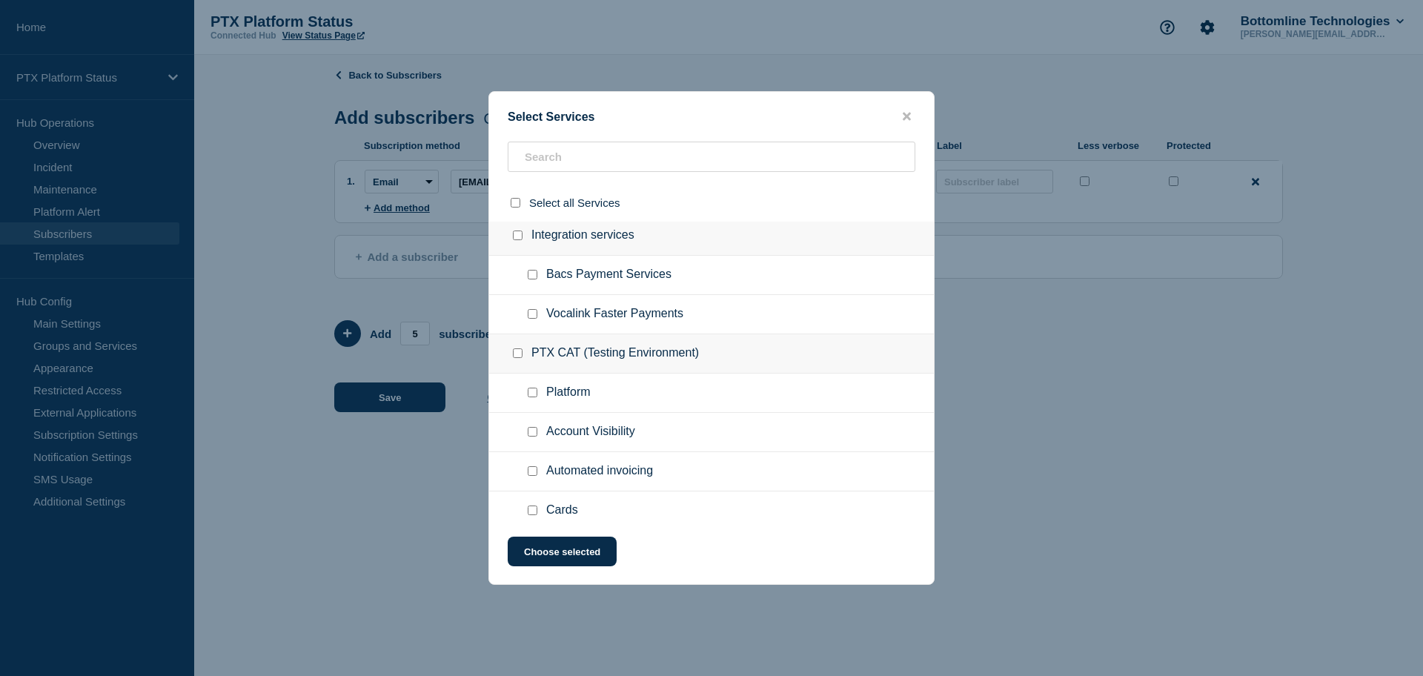
click at [529, 282] on div at bounding box center [535, 275] width 21 height 15
click at [534, 278] on input "Bacs Payment Services checkbox" at bounding box center [533, 275] width 10 height 10
checkbox input "true"
click at [528, 316] on input "Vocalink Faster Payments checkbox" at bounding box center [533, 314] width 10 height 10
checkbox input "true"
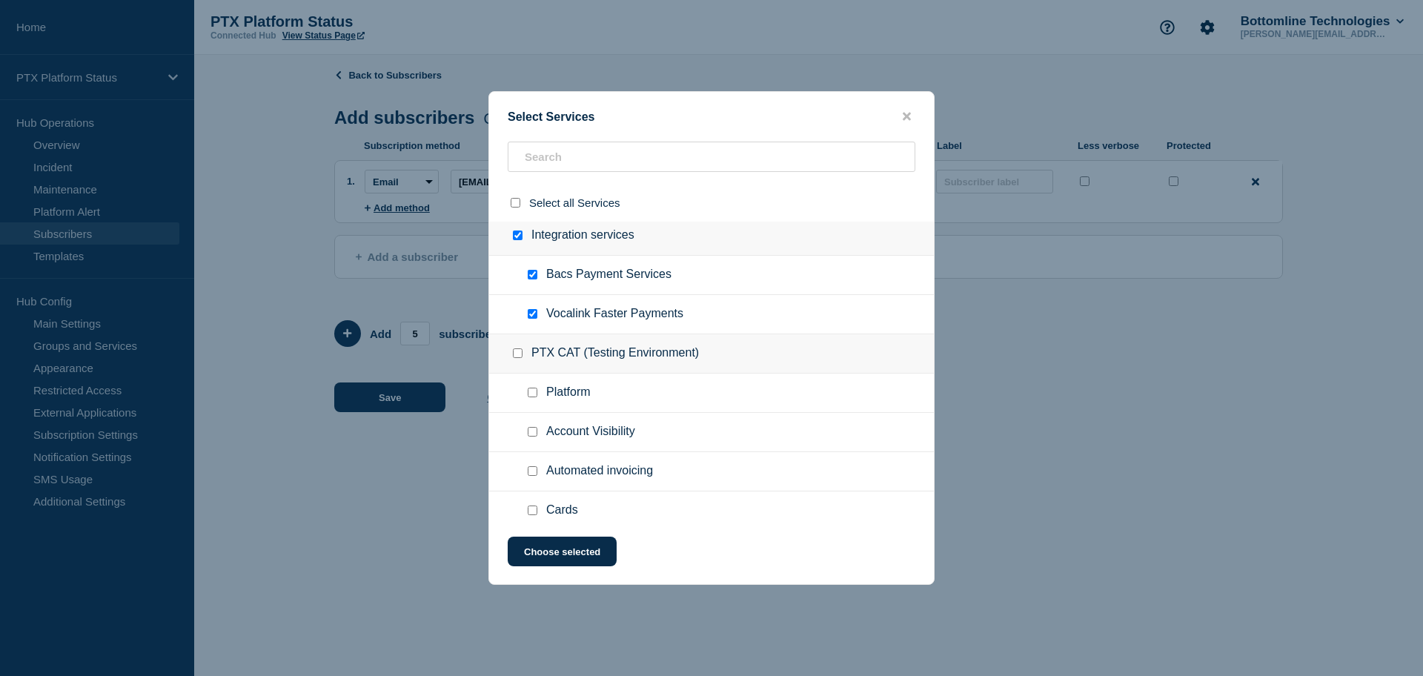
checkbox input "true"
click at [532, 313] on input "Vocalink Faster Payments checkbox" at bounding box center [533, 314] width 10 height 10
checkbox input "false"
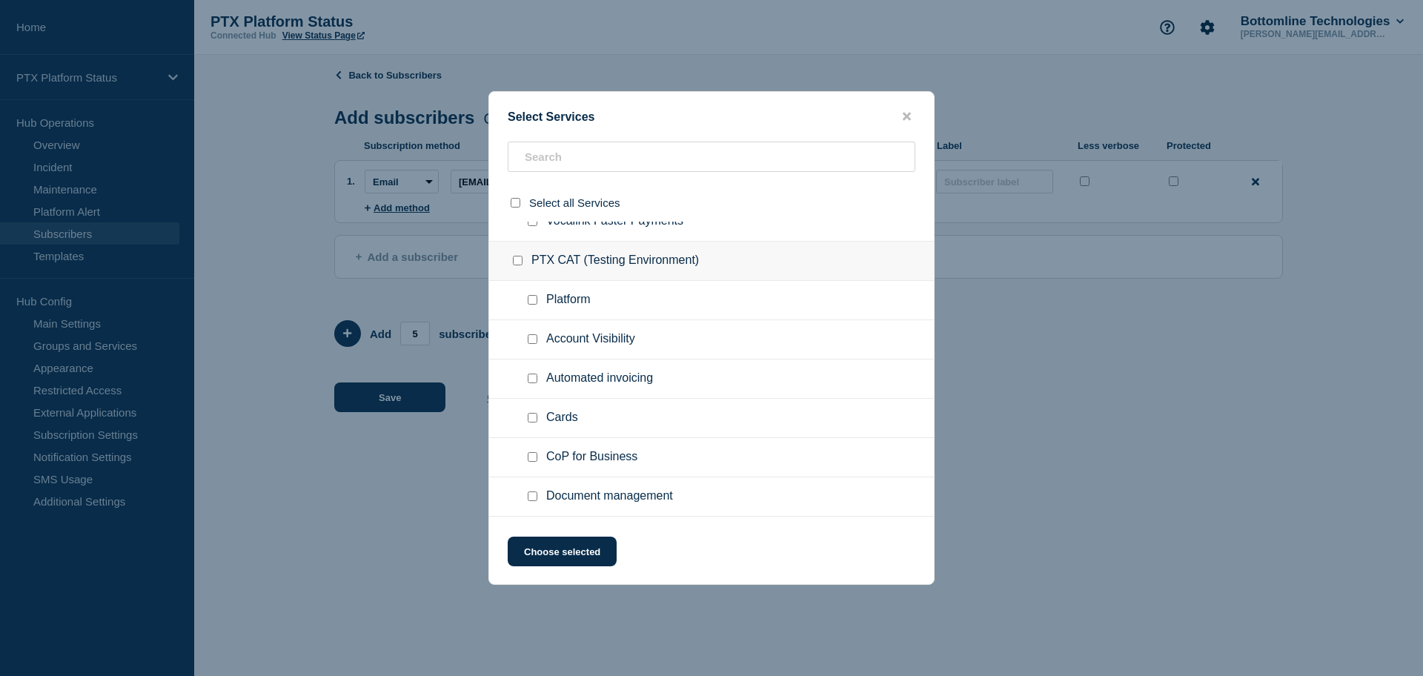
click at [531, 302] on input "Platform checkbox" at bounding box center [533, 300] width 10 height 10
checkbox input "true"
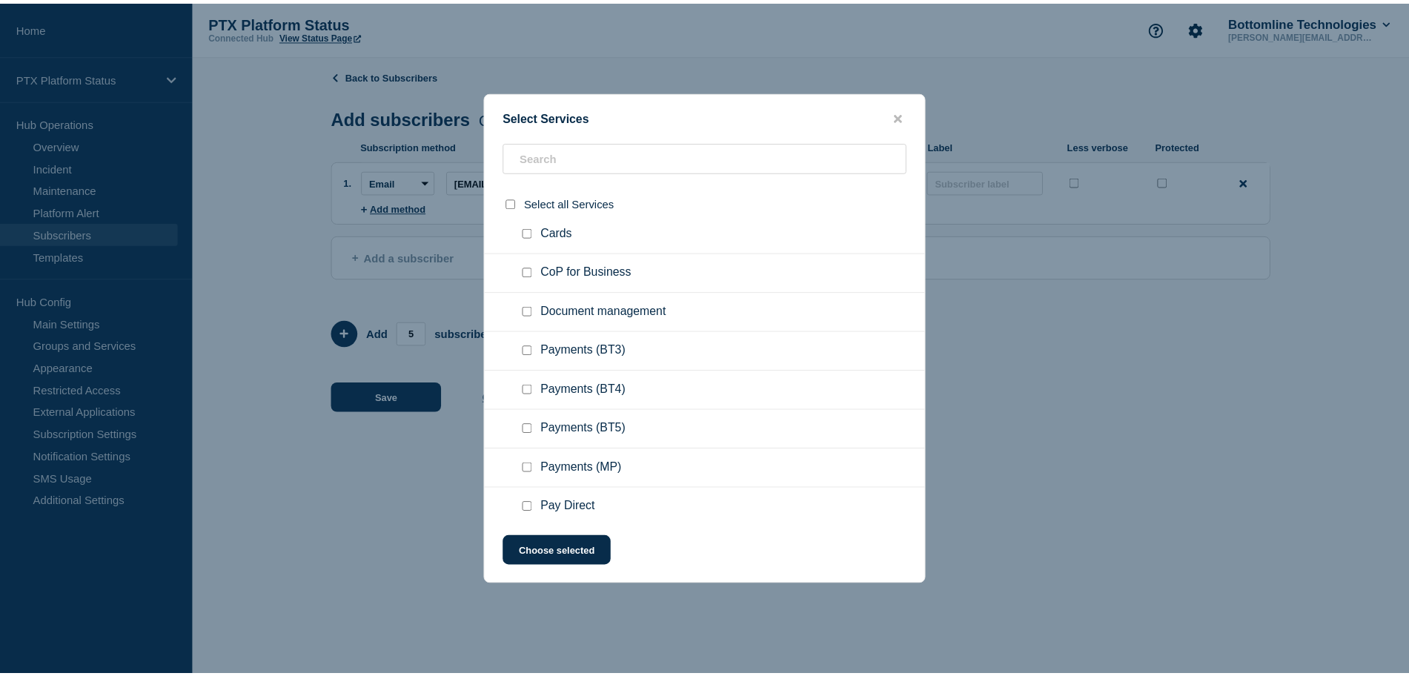
scroll to position [922, 0]
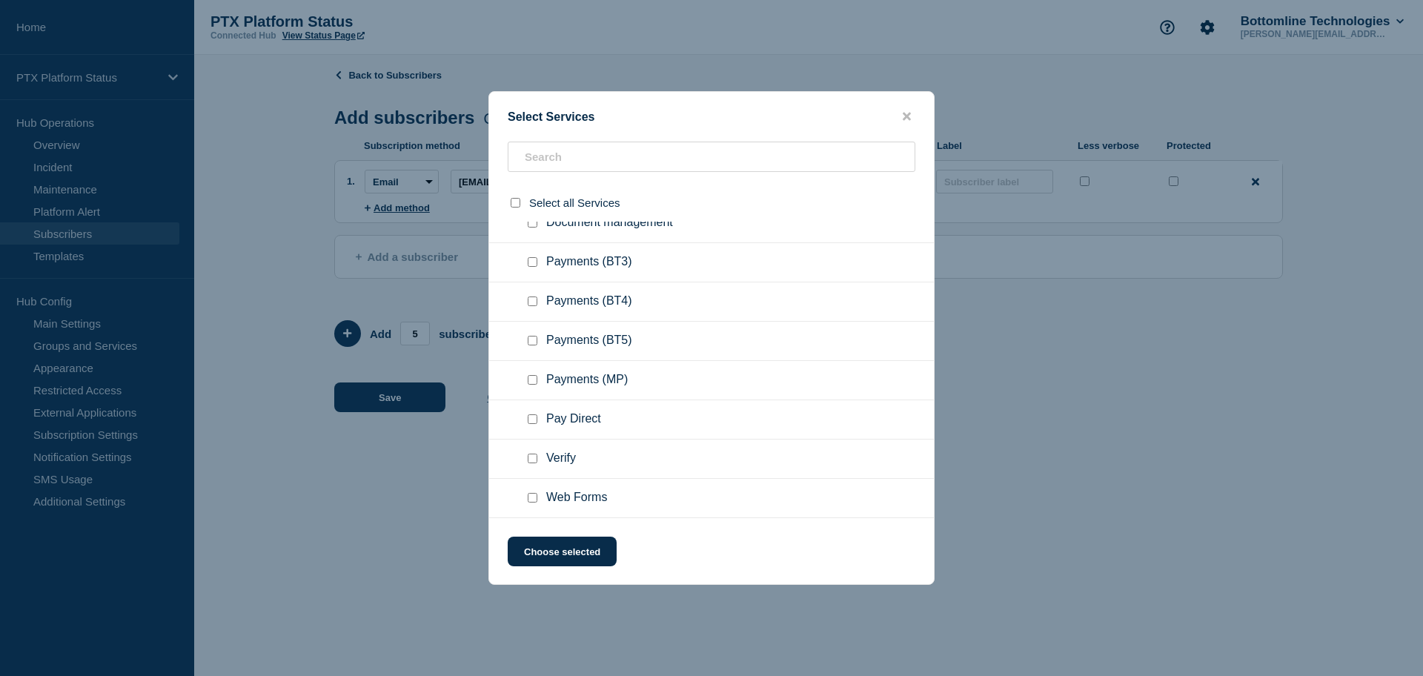
click at [531, 265] on input "Payments (BT3) checkbox" at bounding box center [533, 262] width 10 height 10
checkbox input "true"
click at [579, 546] on button "Choose selected" at bounding box center [562, 552] width 109 height 30
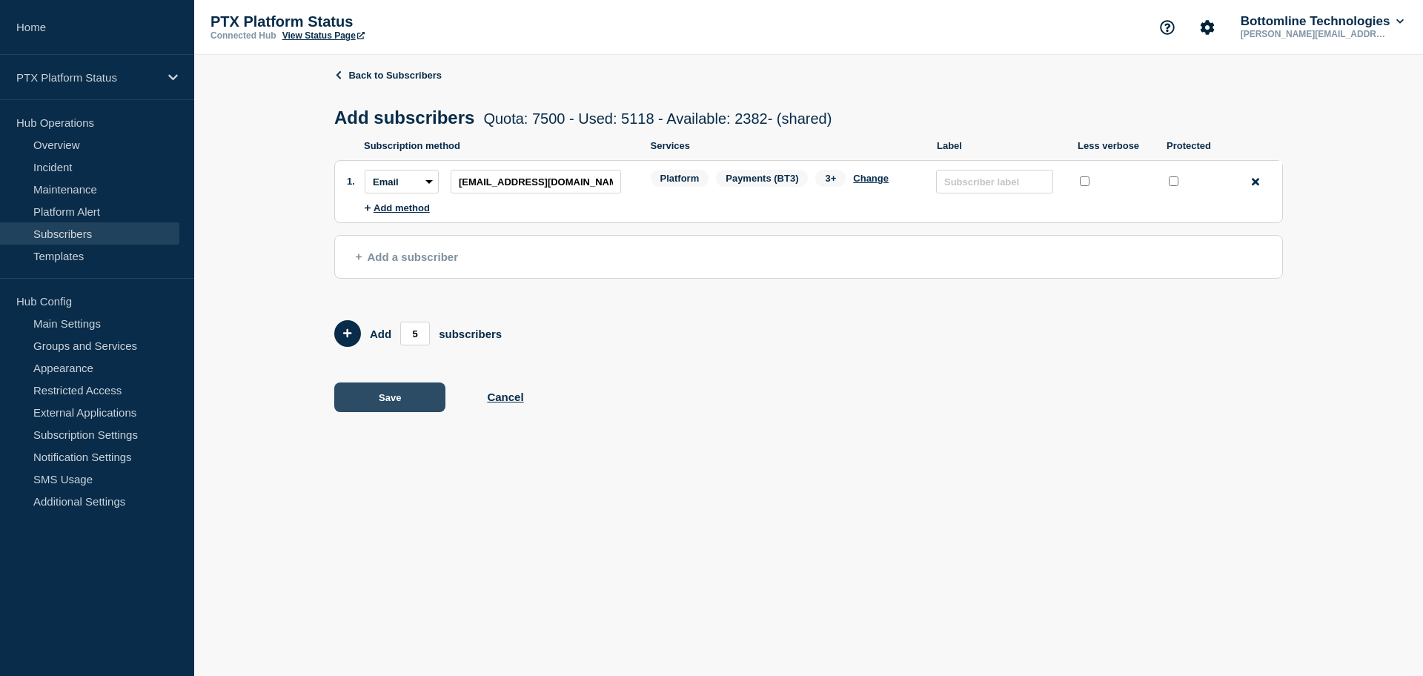
click at [426, 399] on button "Save" at bounding box center [389, 397] width 111 height 30
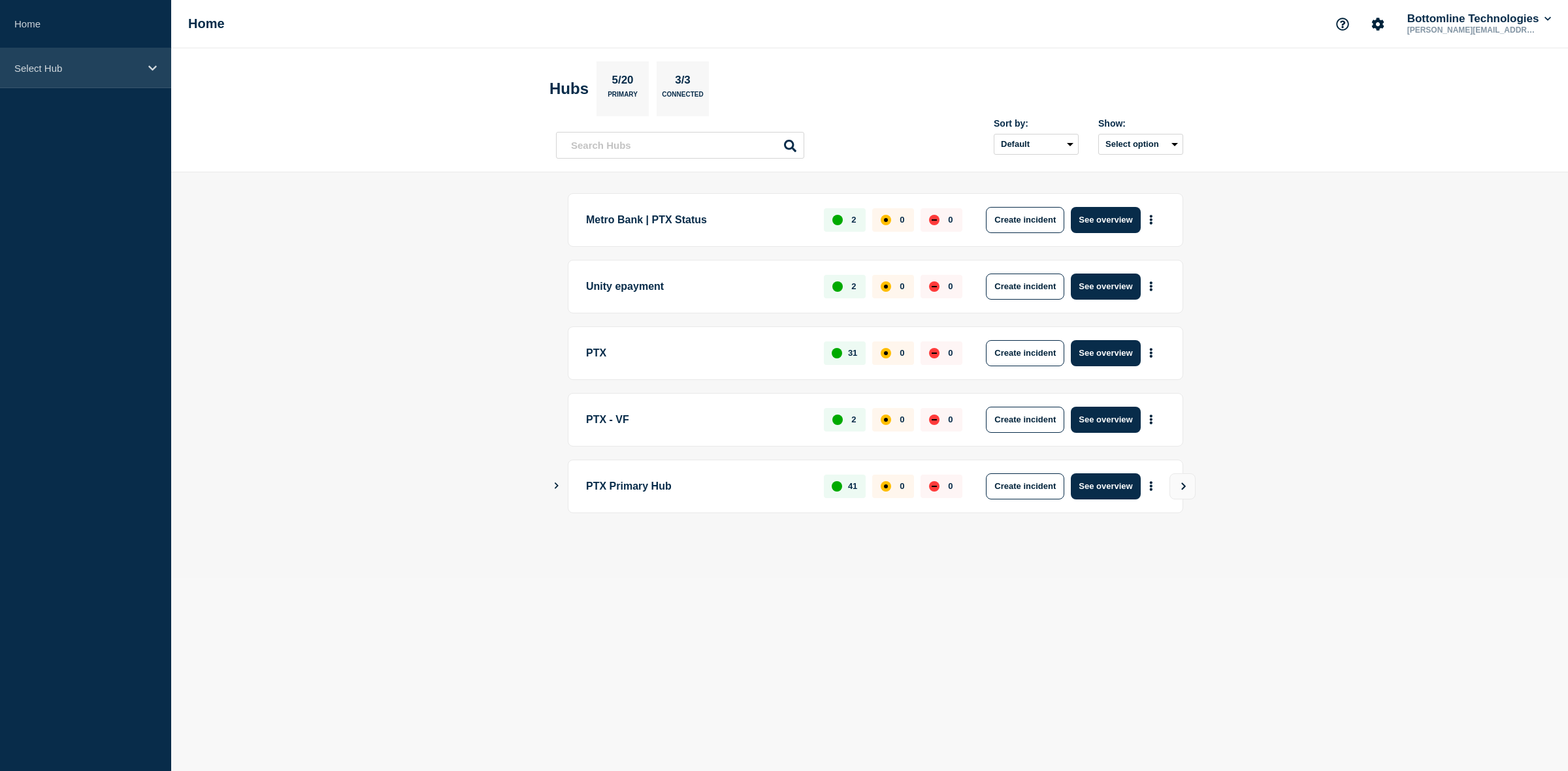
click at [44, 70] on p "Select Hub" at bounding box center [77, 68] width 125 height 11
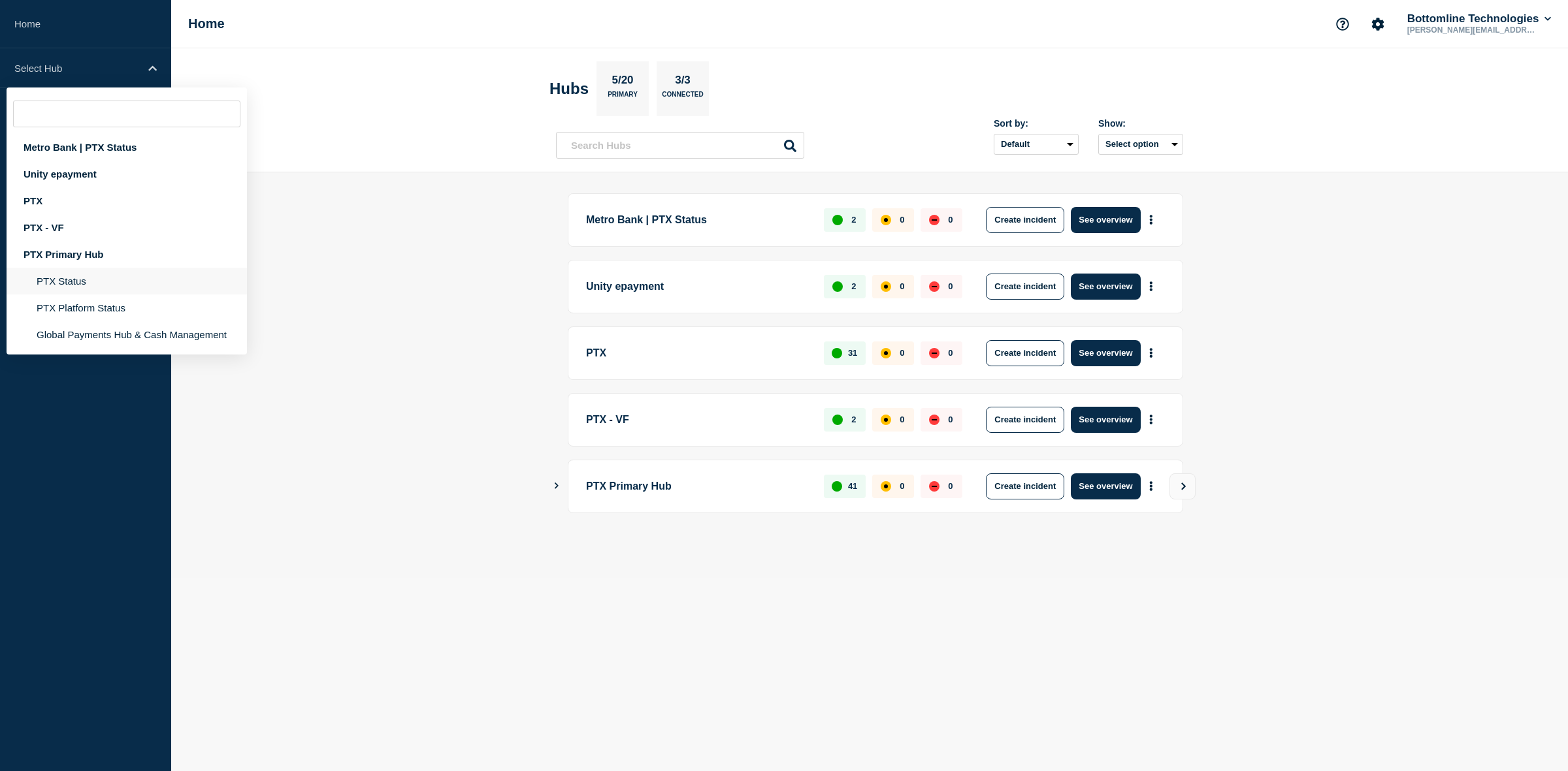
click at [70, 294] on li "PTX Status" at bounding box center [126, 308] width 241 height 26
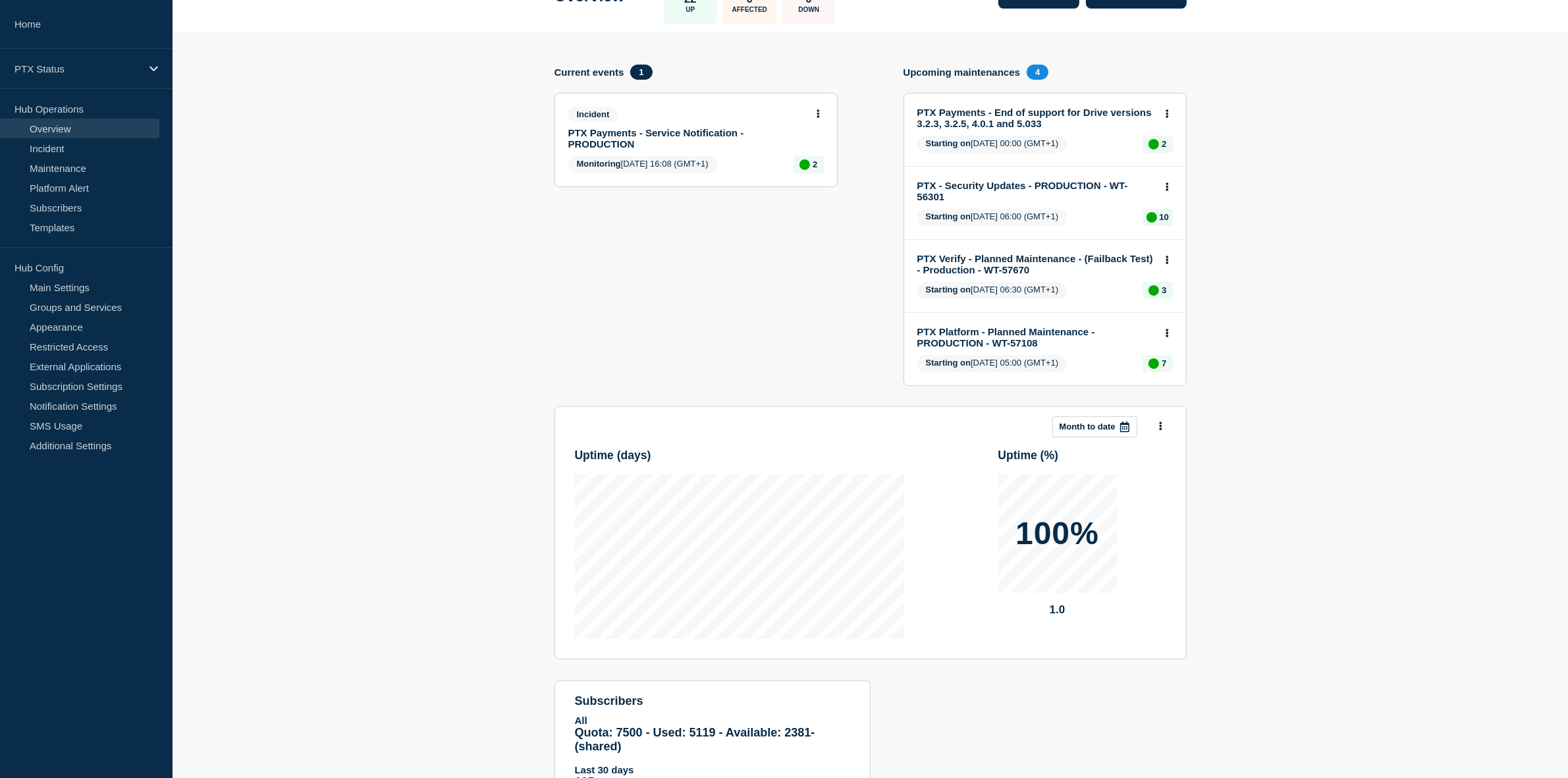
scroll to position [162, 0]
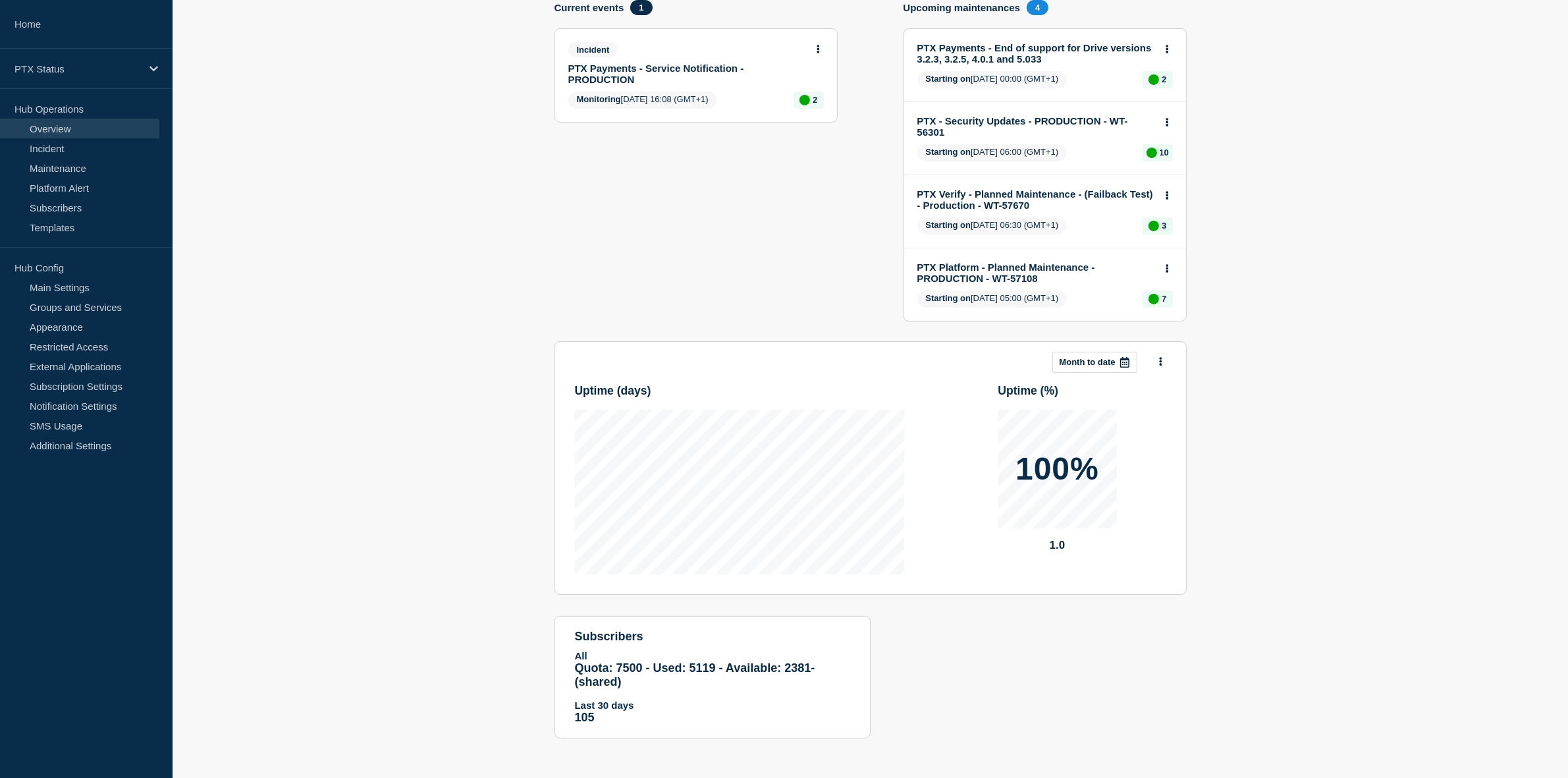
click at [637, 77] on link "PTX Payments - Service Notification - PRODUCTION" at bounding box center [688, 73] width 238 height 22
click at [677, 65] on link "PTX Payments - Service Notification - PRODUCTION" at bounding box center [688, 73] width 238 height 22
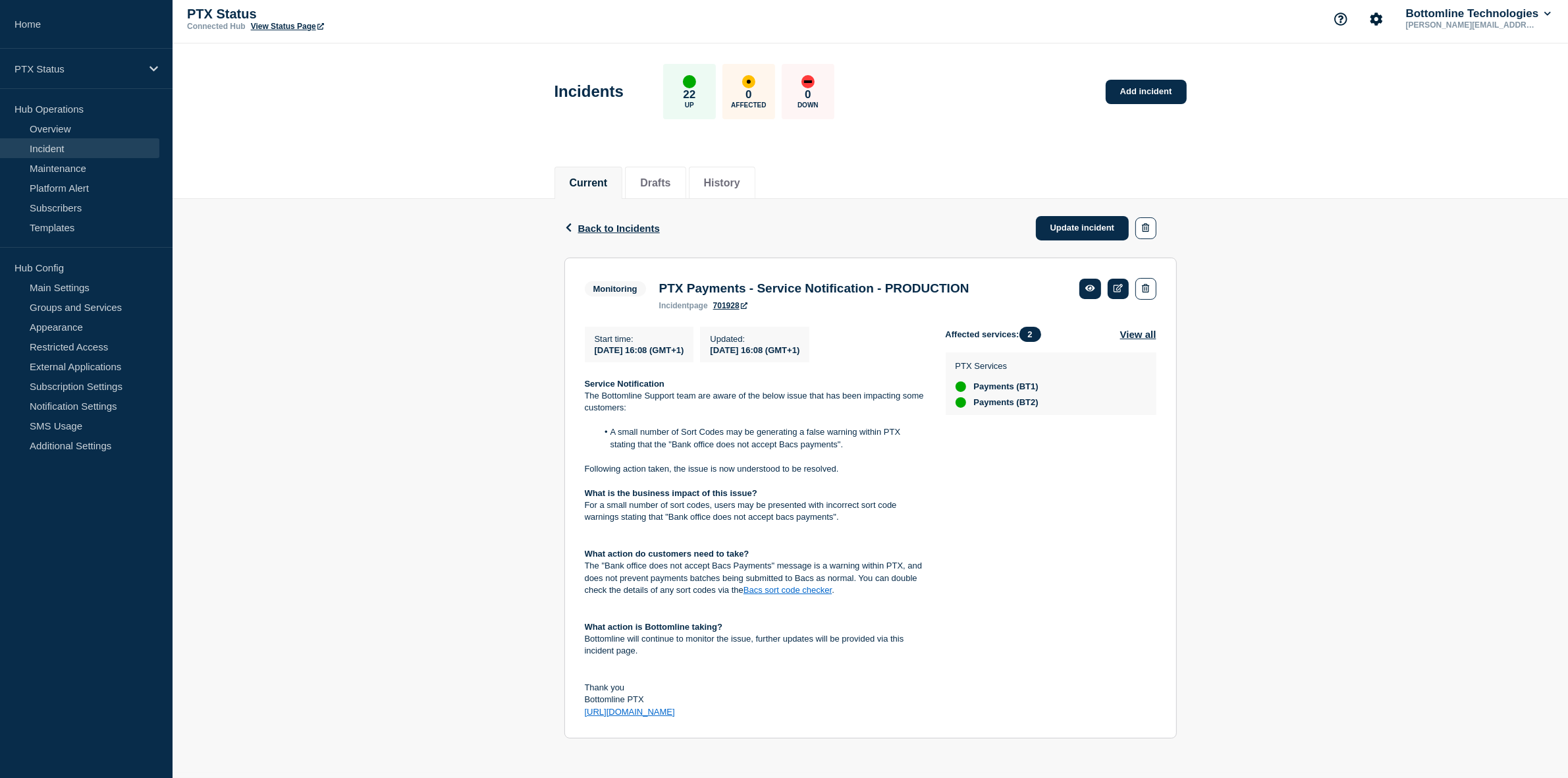
scroll to position [11, 0]
click at [1136, 331] on button "View all" at bounding box center [1139, 334] width 36 height 15
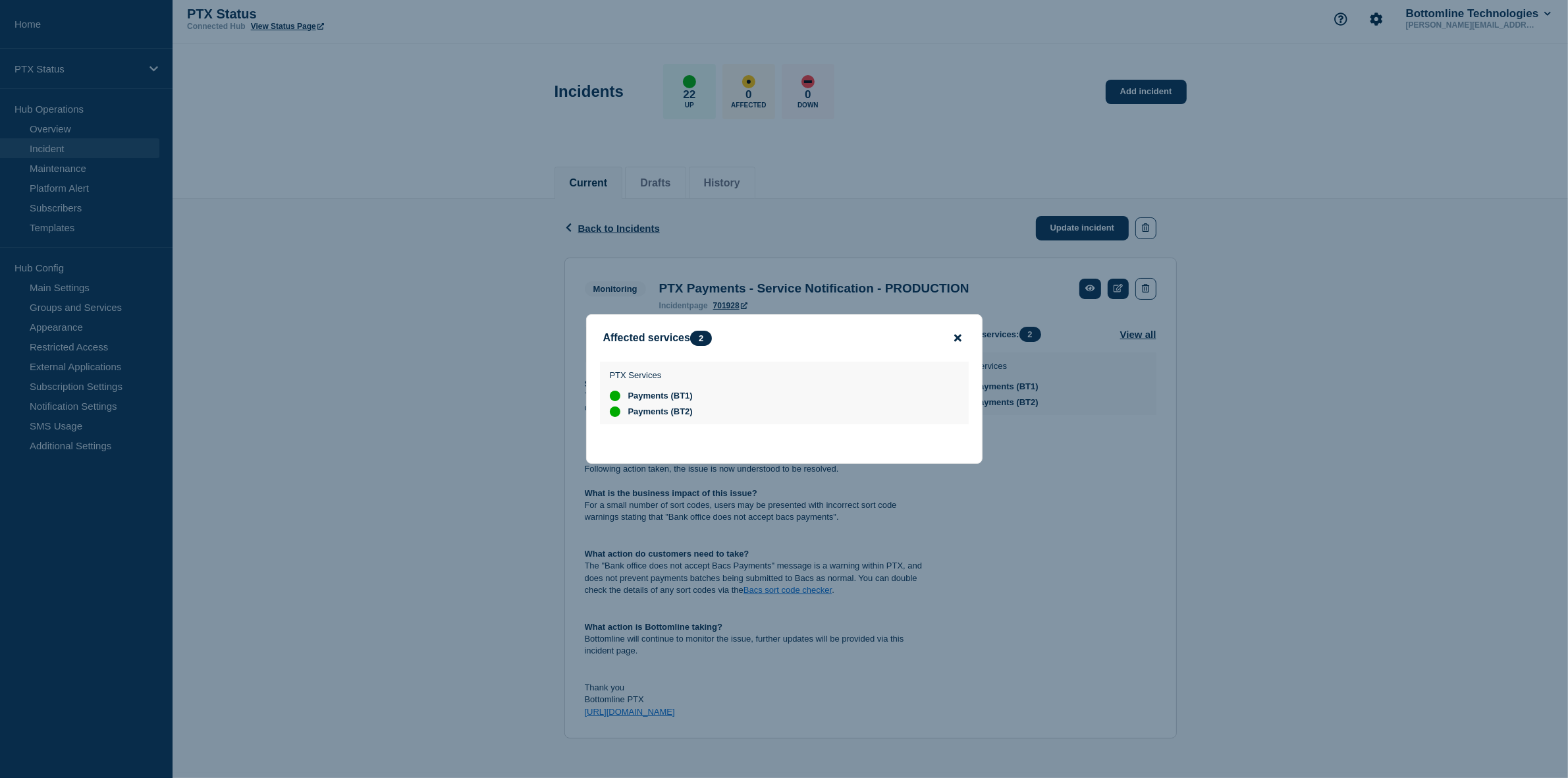
click at [960, 336] on icon "close button" at bounding box center [958, 338] width 7 height 11
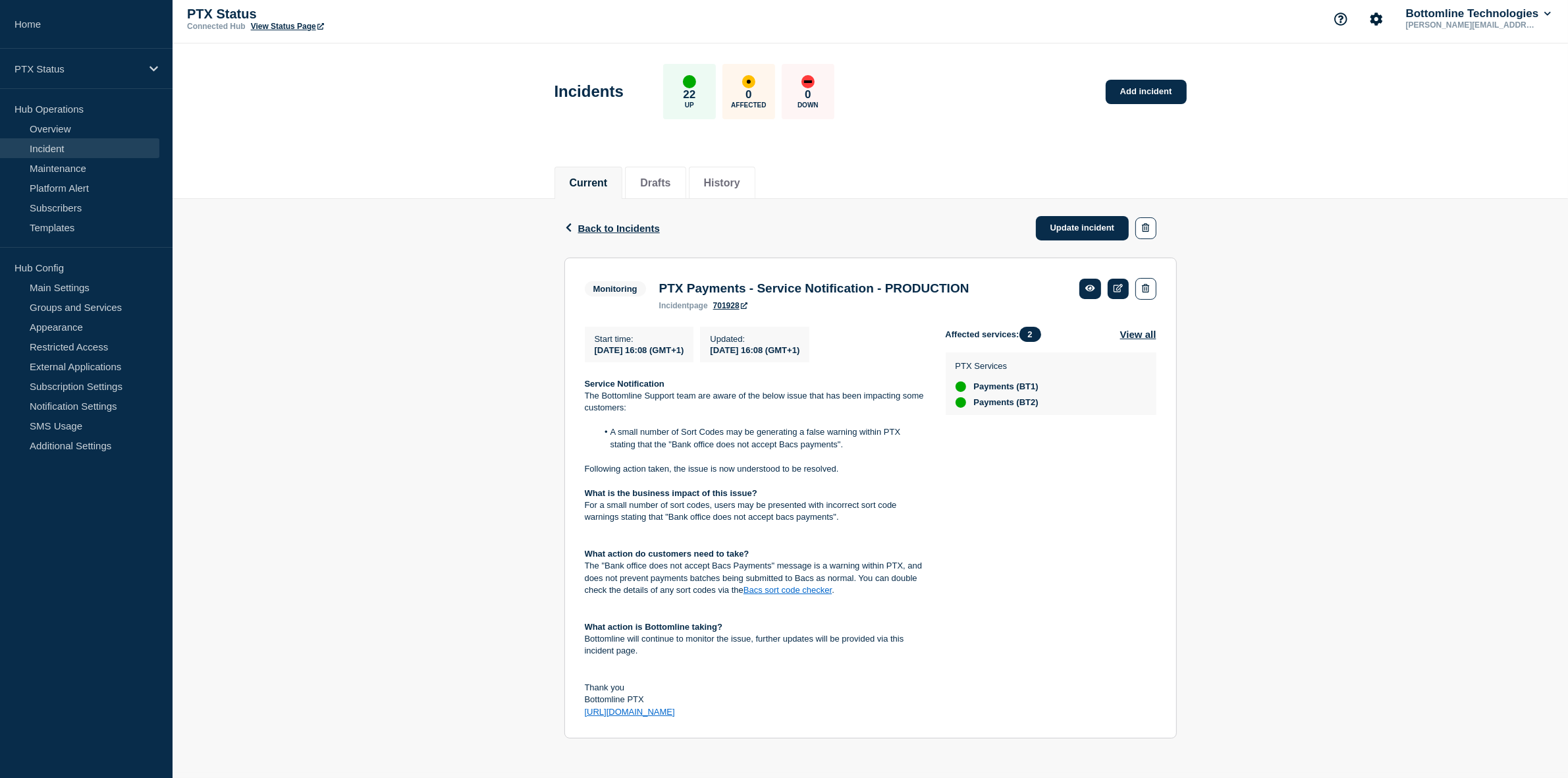
click at [1037, 525] on div "Affected services: 2 View all PTX Services Payments (BT1) Payments (BT2)" at bounding box center [1051, 523] width 211 height 392
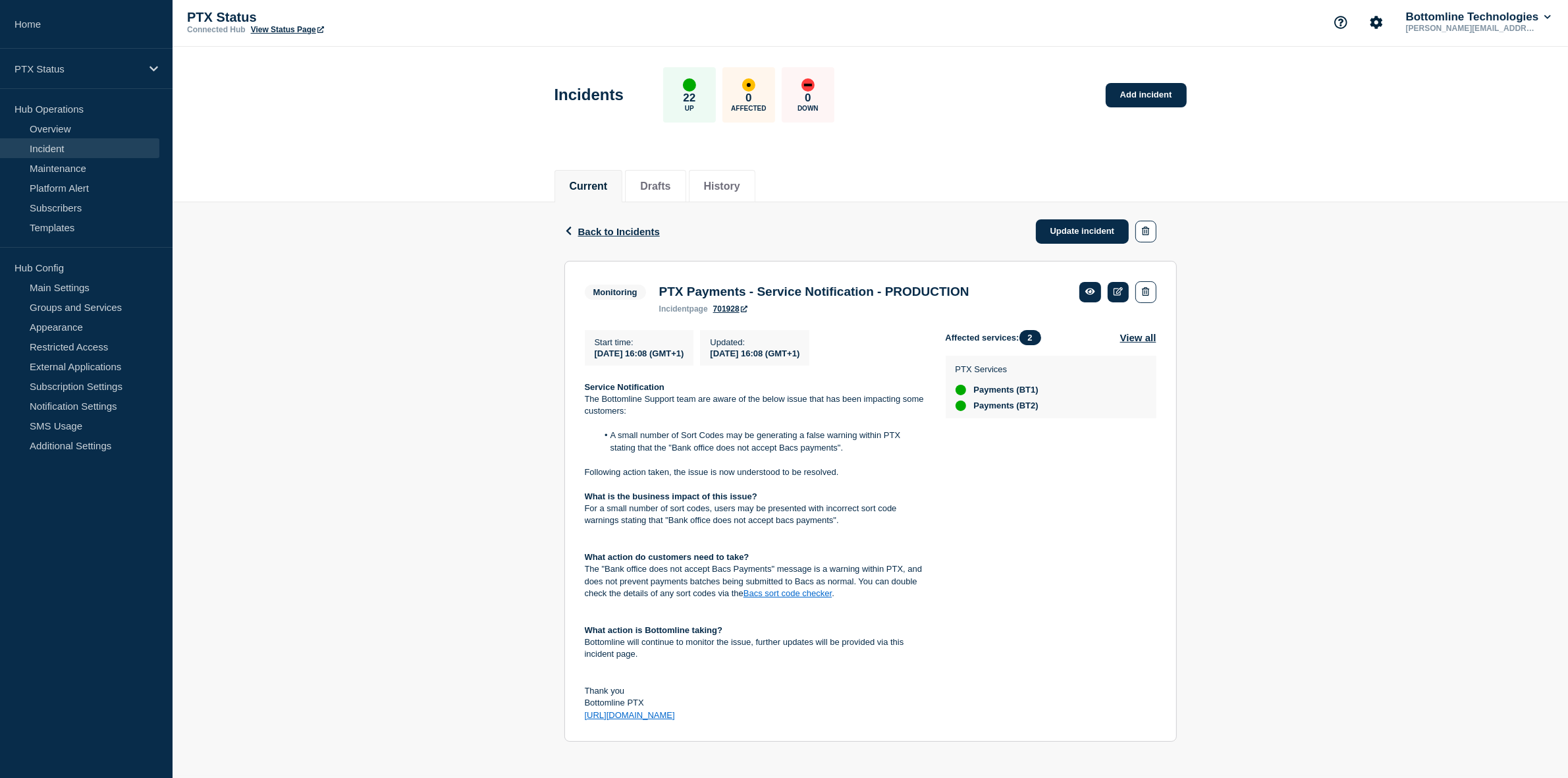
scroll to position [0, 0]
